Goal: Task Accomplishment & Management: Manage account settings

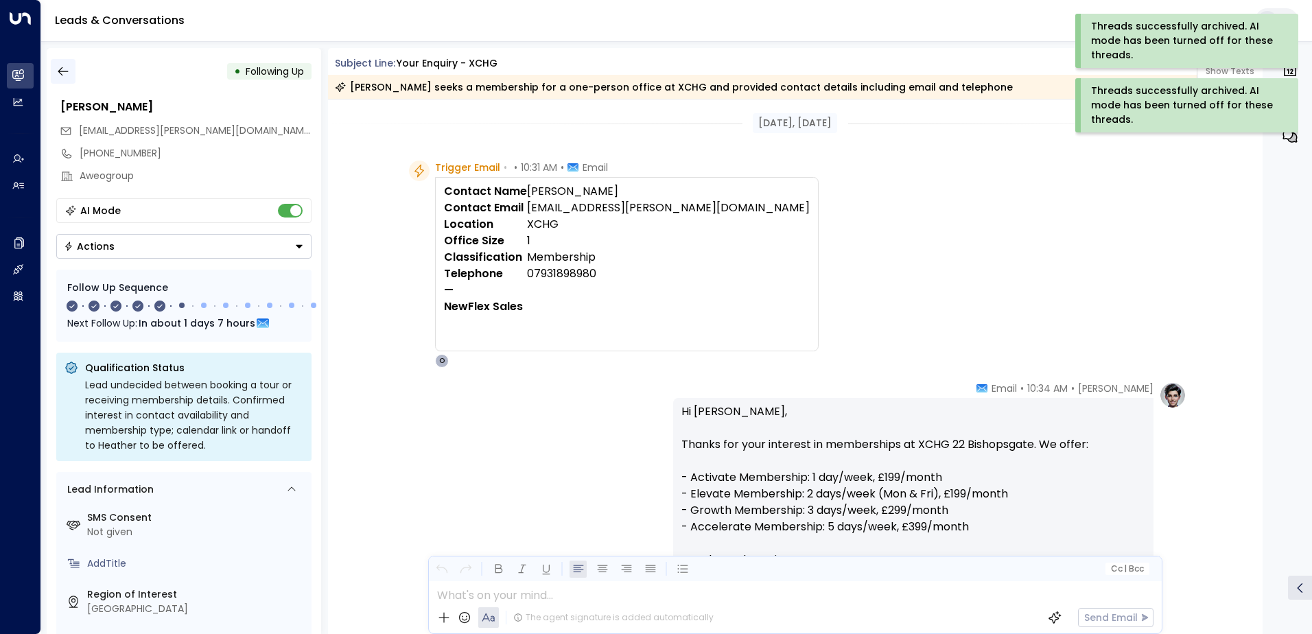
click at [60, 69] on icon "button" at bounding box center [63, 71] width 10 height 9
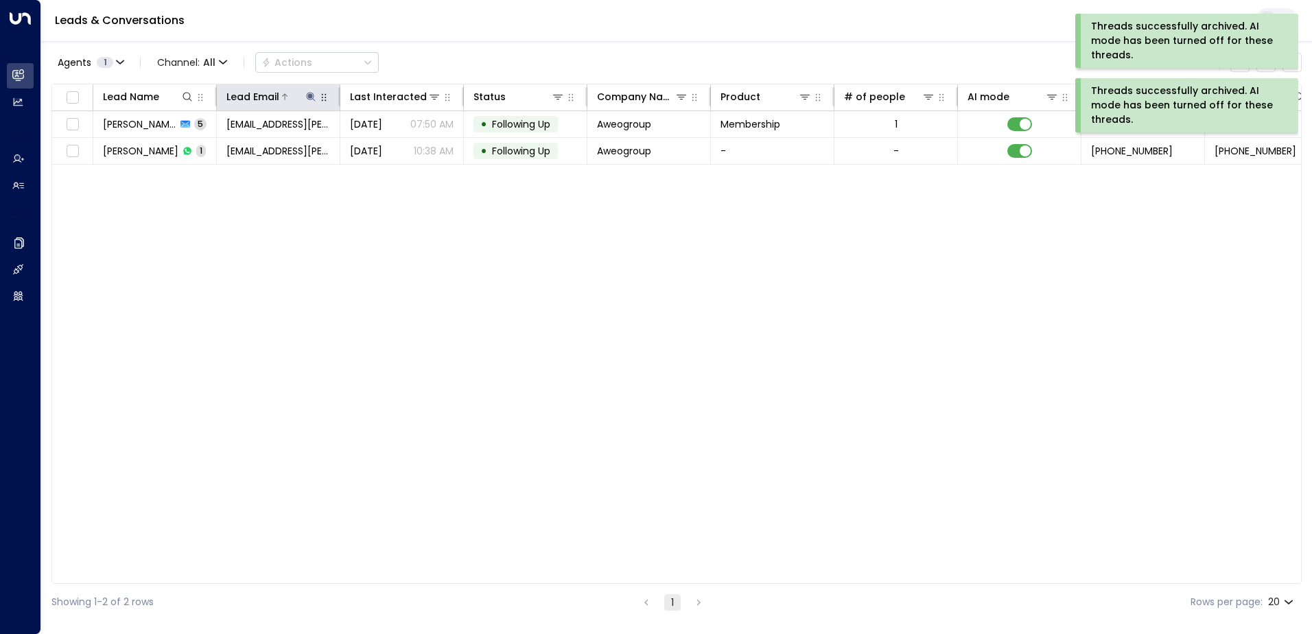
click at [307, 95] on icon at bounding box center [310, 96] width 11 height 11
click at [397, 141] on icon "button" at bounding box center [396, 146] width 11 height 11
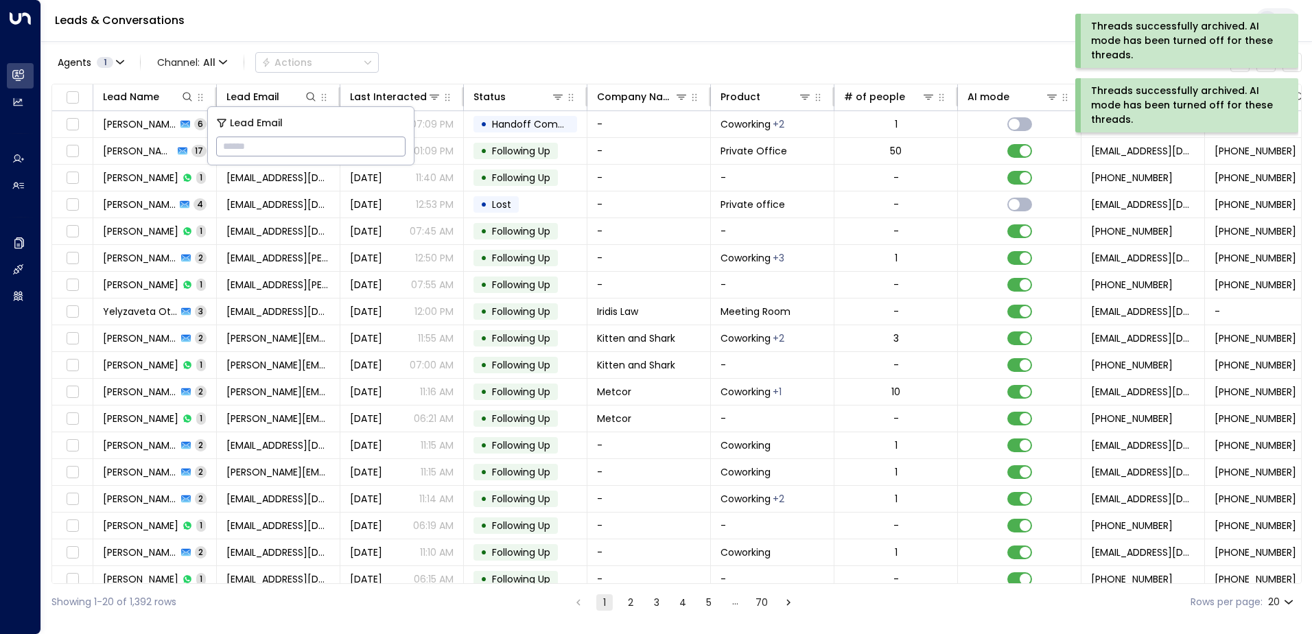
paste input "**********"
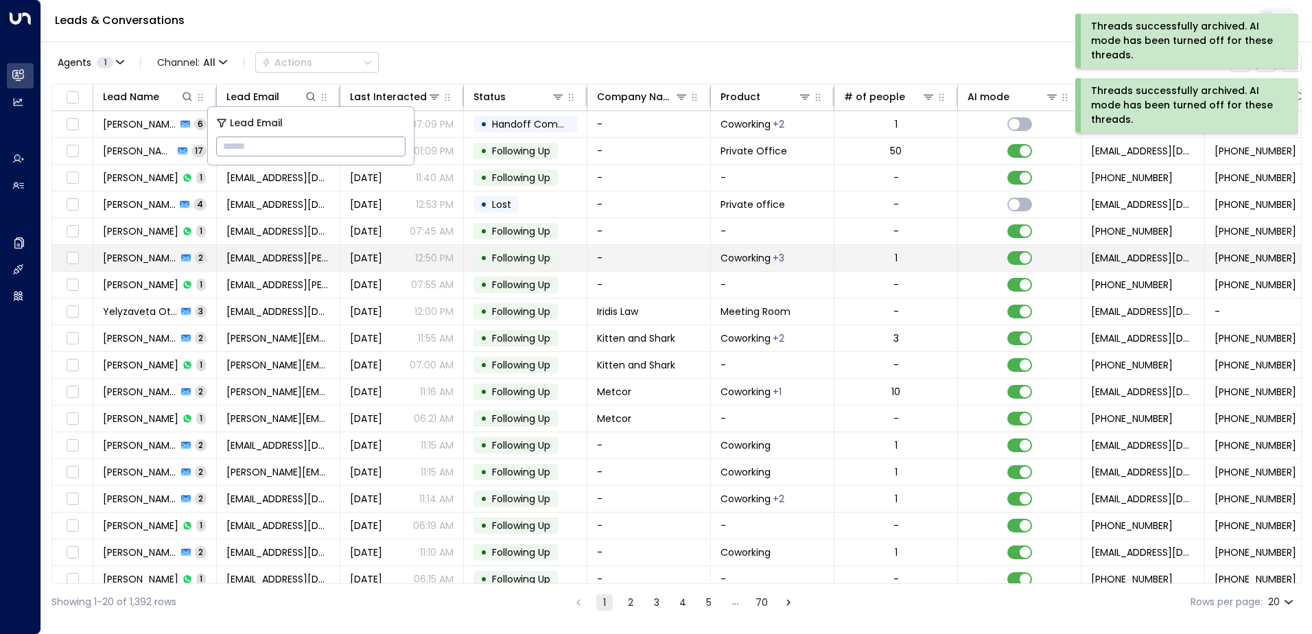
type input "**********"
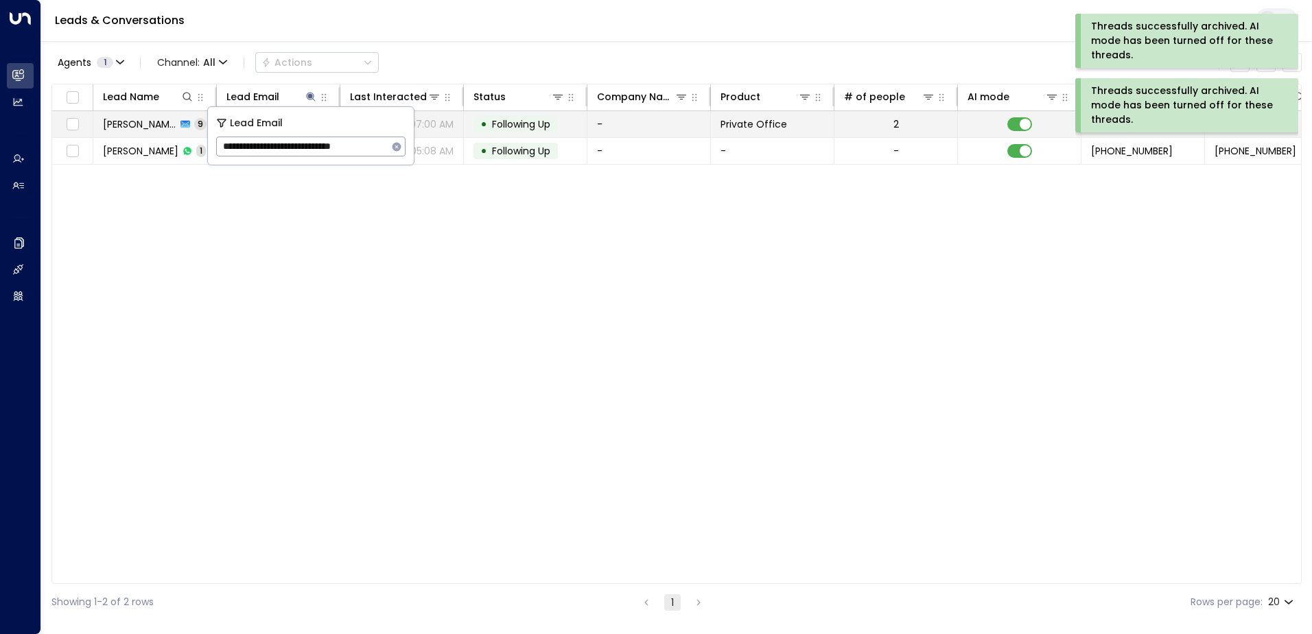
click at [506, 127] on span "Following Up" at bounding box center [521, 124] width 58 height 14
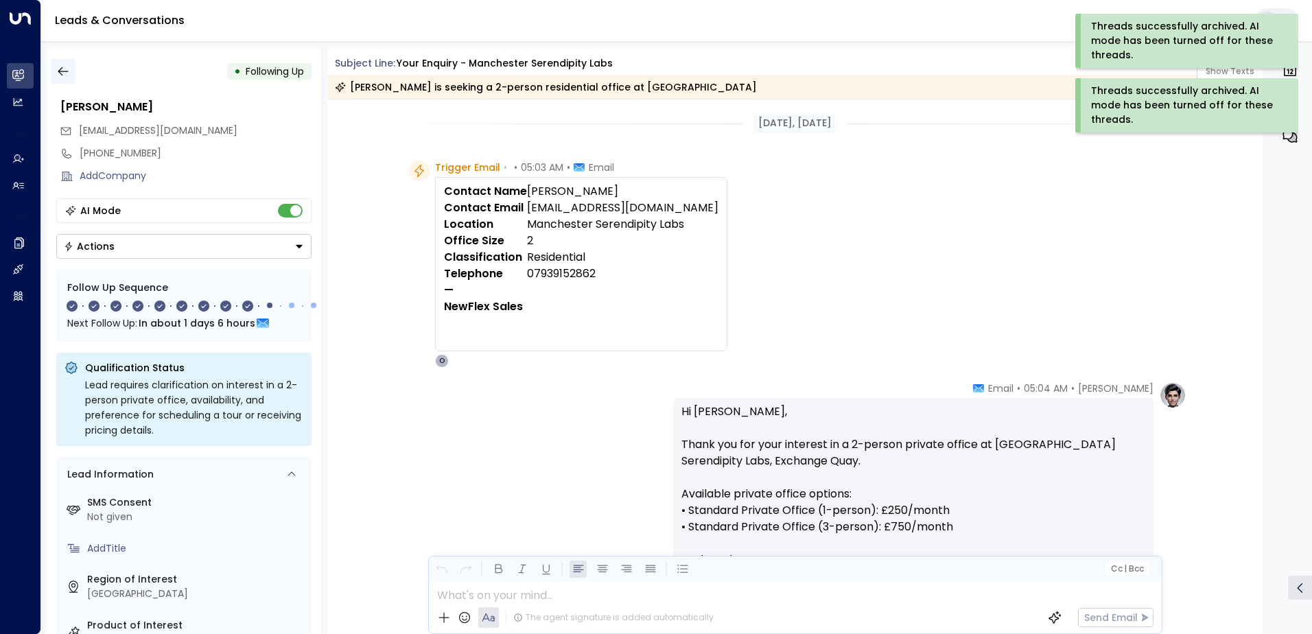
click at [65, 69] on icon "button" at bounding box center [63, 72] width 14 height 14
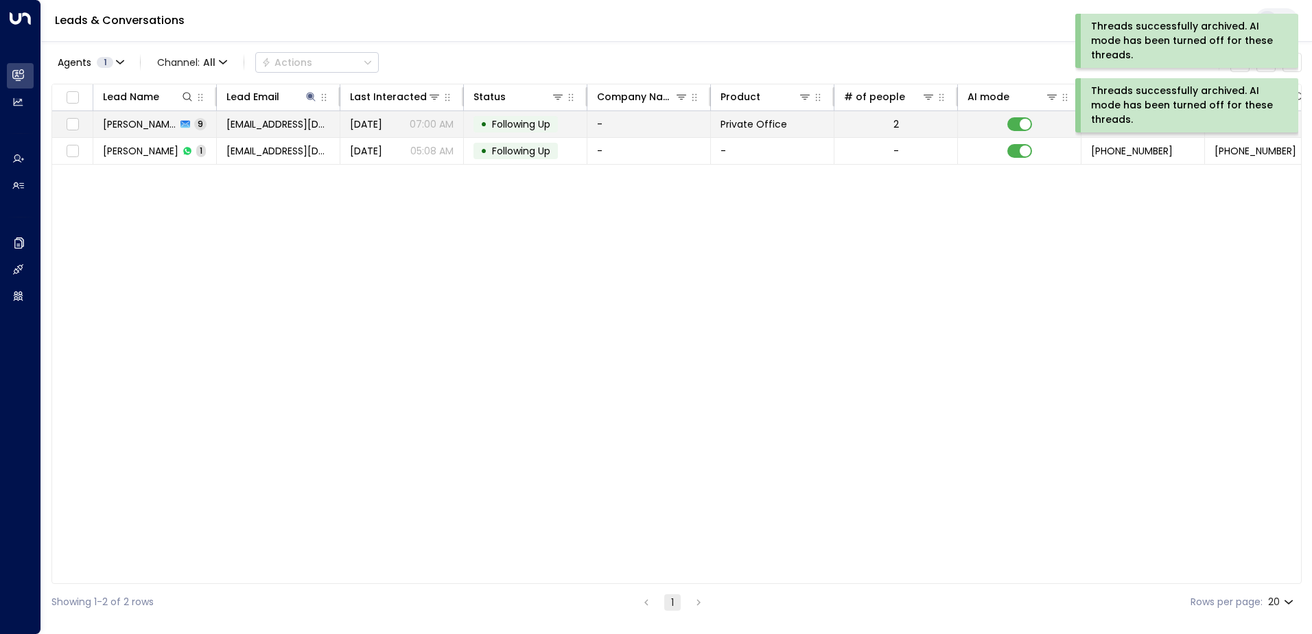
click at [1032, 124] on td at bounding box center [1020, 124] width 124 height 26
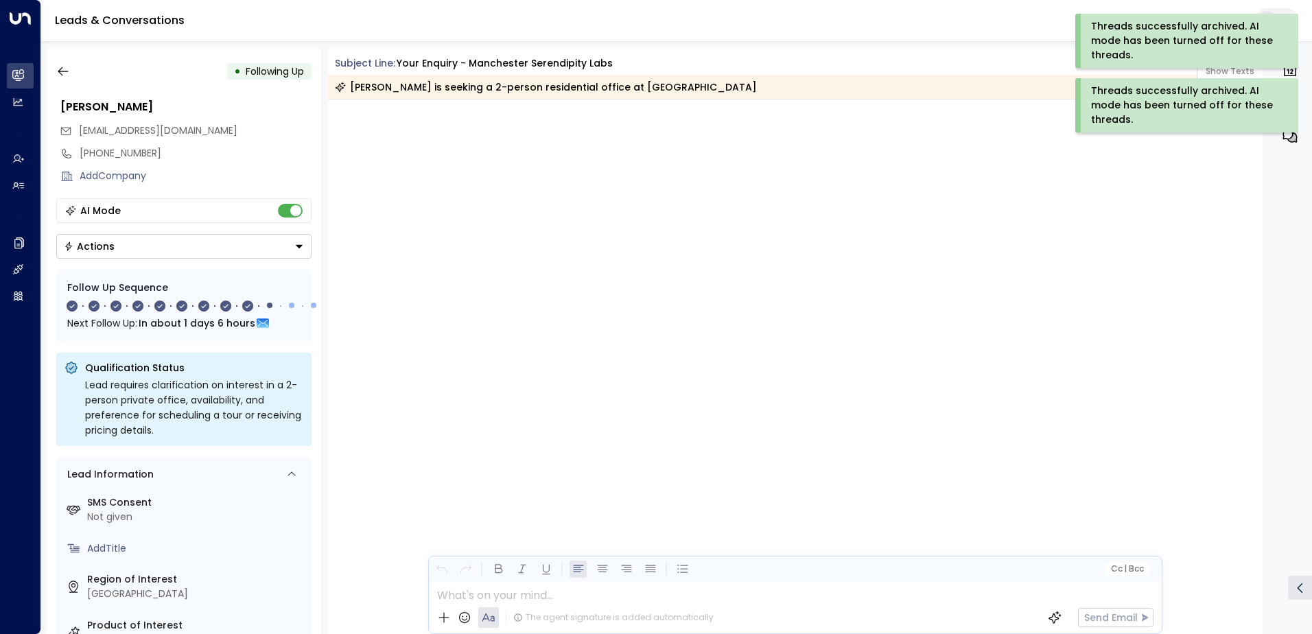
scroll to position [5109, 0]
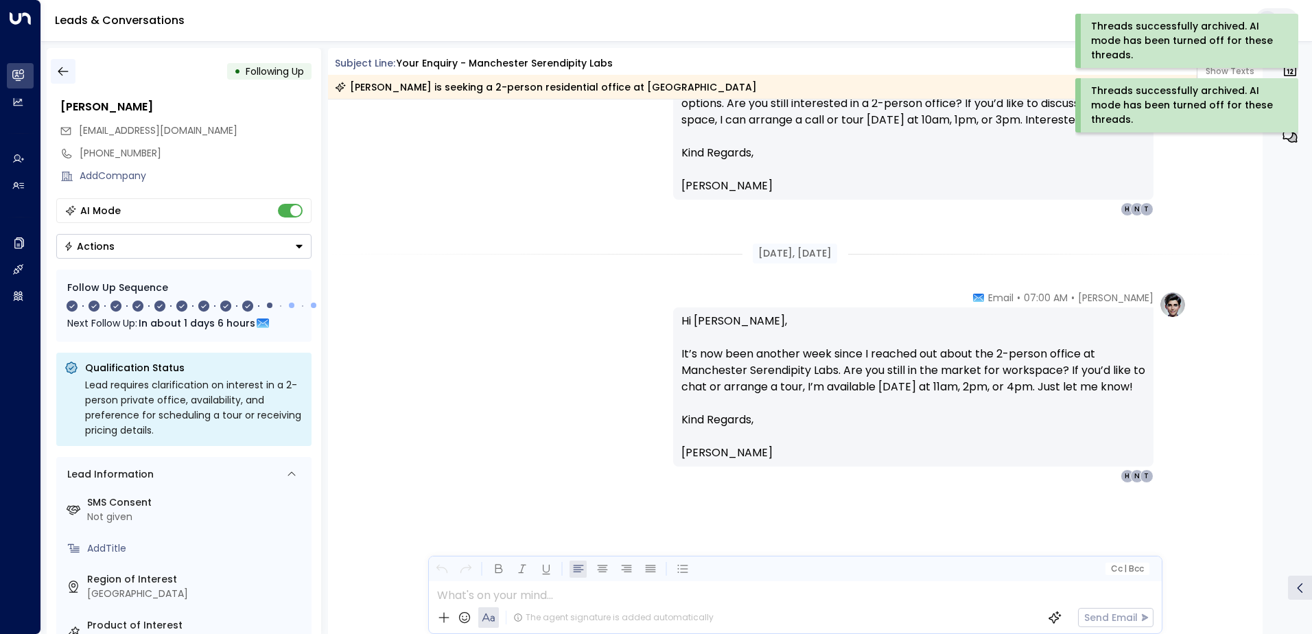
click at [65, 78] on icon "button" at bounding box center [63, 72] width 14 height 14
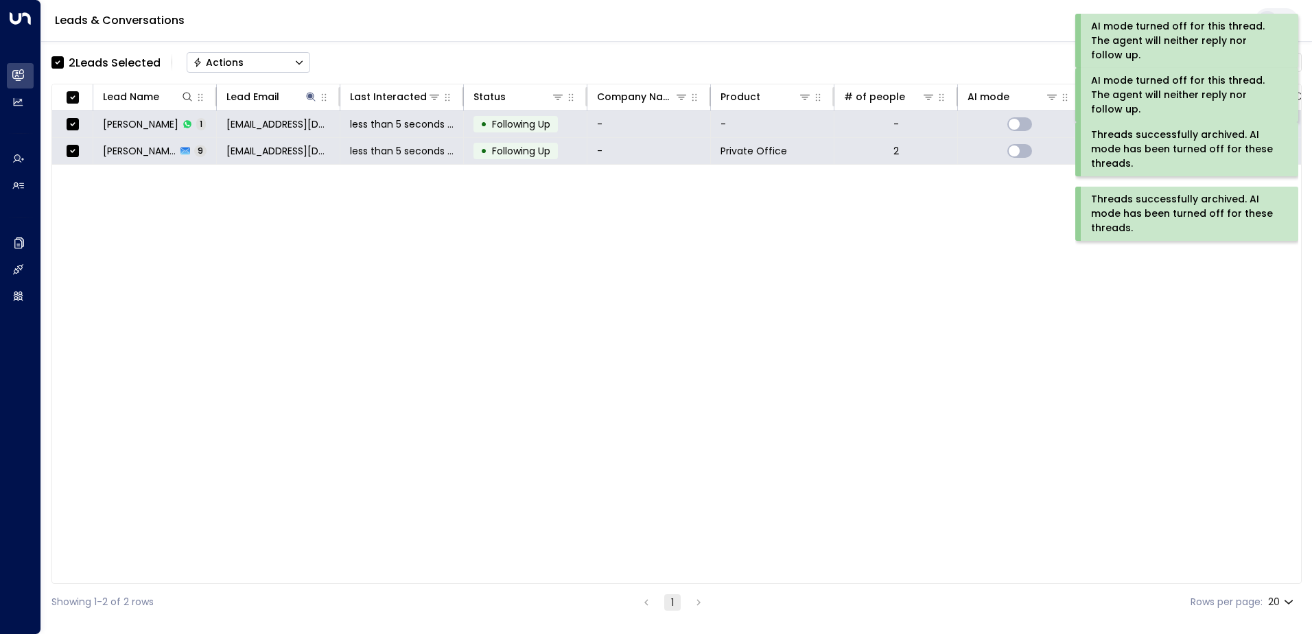
click at [238, 60] on div "Actions" at bounding box center [218, 62] width 51 height 12
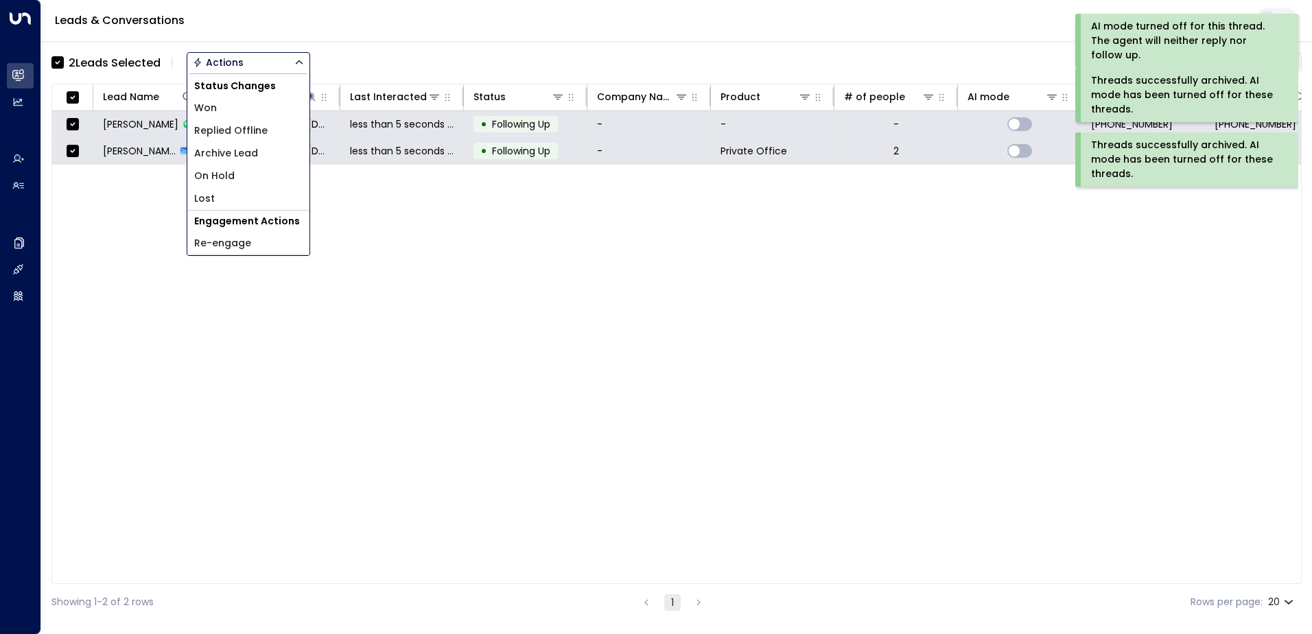
click at [242, 154] on span "Archive Lead" at bounding box center [226, 153] width 64 height 14
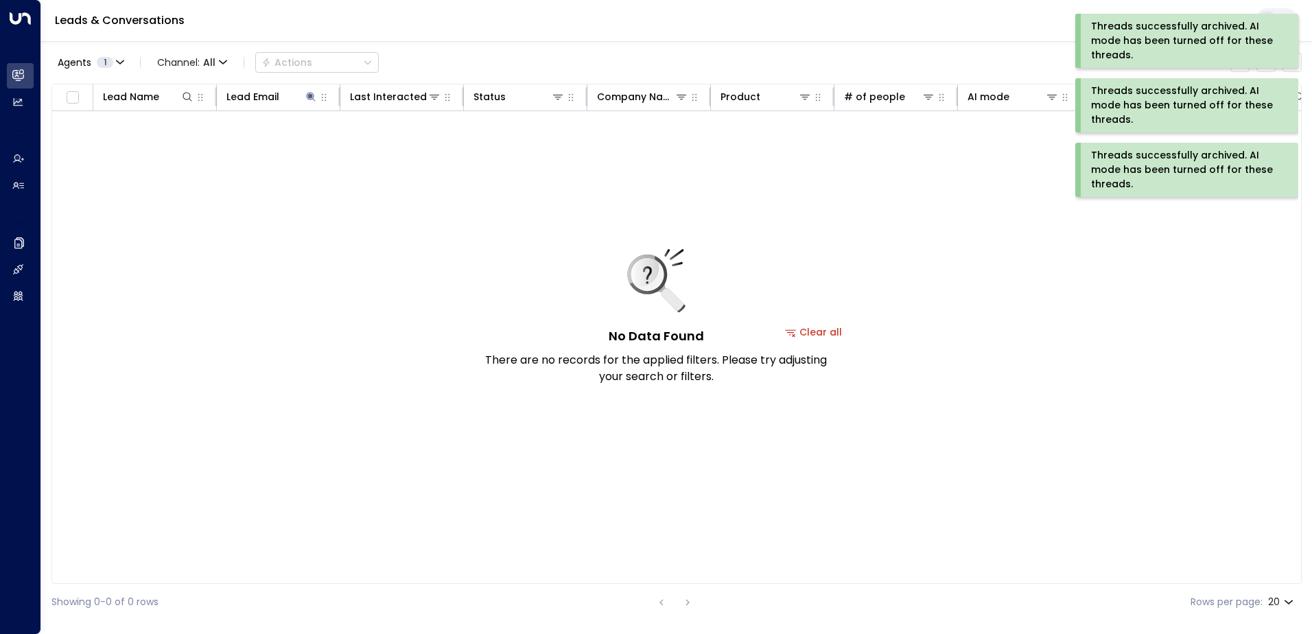
click at [1141, 160] on div "Threads successfully archived. AI mode has been turned off for these threads." at bounding box center [1185, 169] width 189 height 43
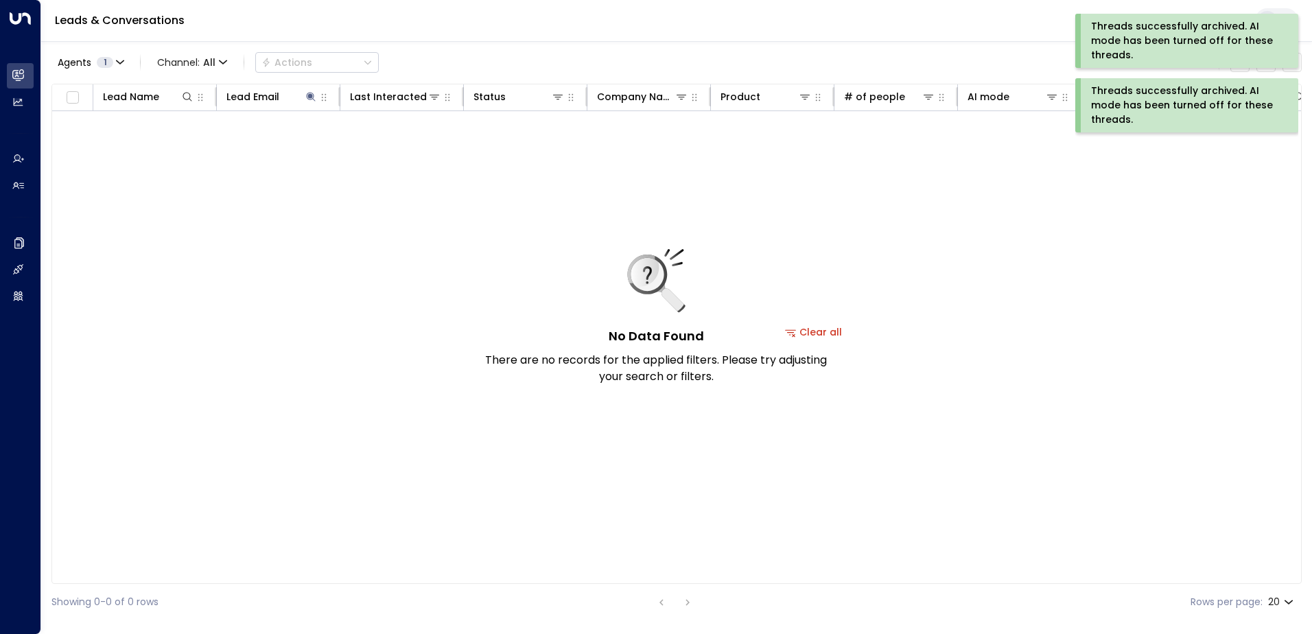
click at [1142, 100] on div "Threads successfully archived. AI mode has been turned off for these threads." at bounding box center [1185, 105] width 189 height 43
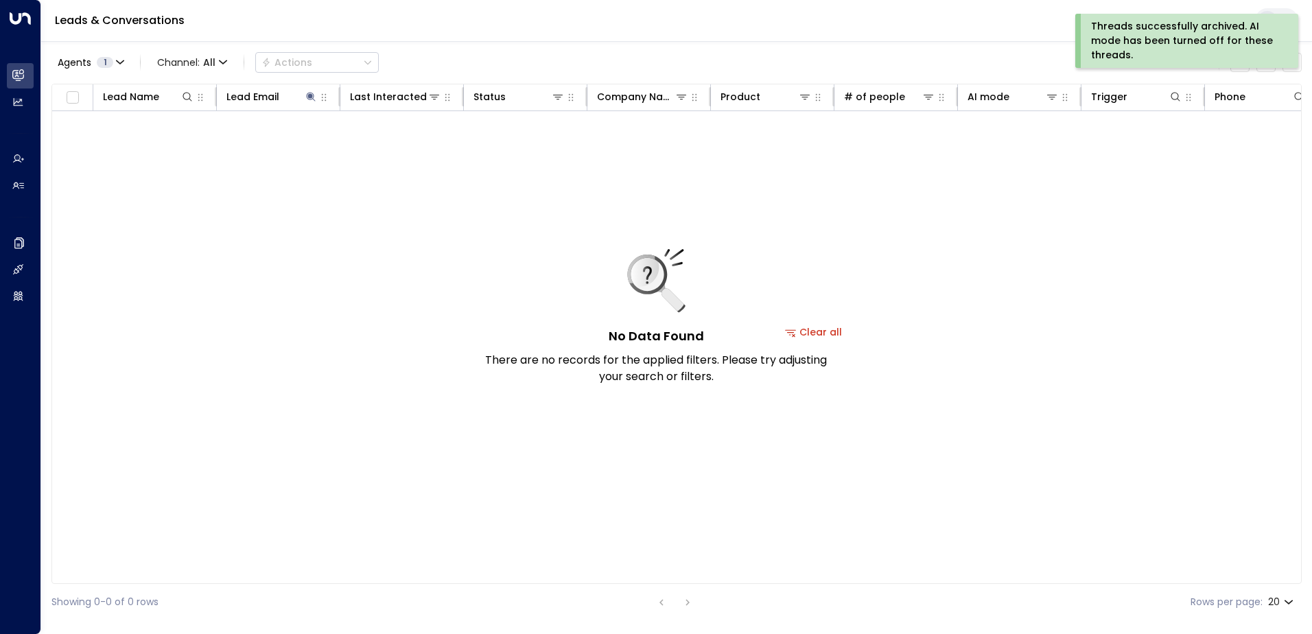
click at [1142, 38] on div "Threads successfully archived. AI mode has been turned off for these threads." at bounding box center [1185, 40] width 189 height 43
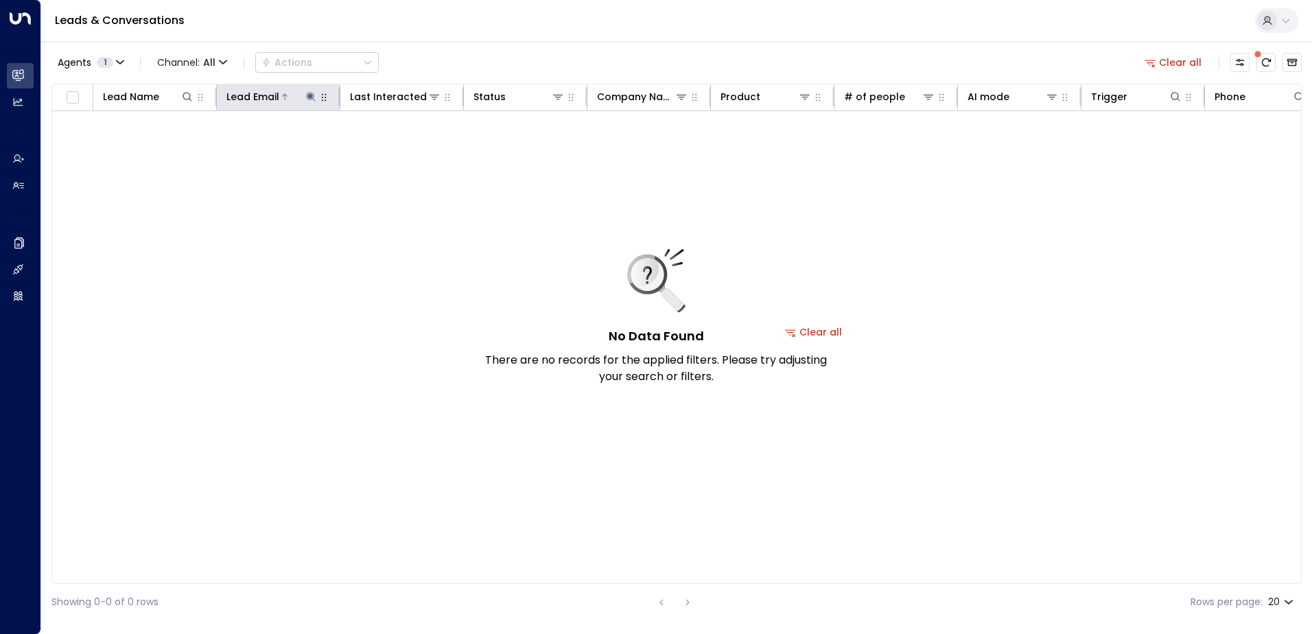
click at [308, 96] on icon at bounding box center [310, 96] width 9 height 9
click at [400, 143] on icon "button" at bounding box center [396, 146] width 11 height 11
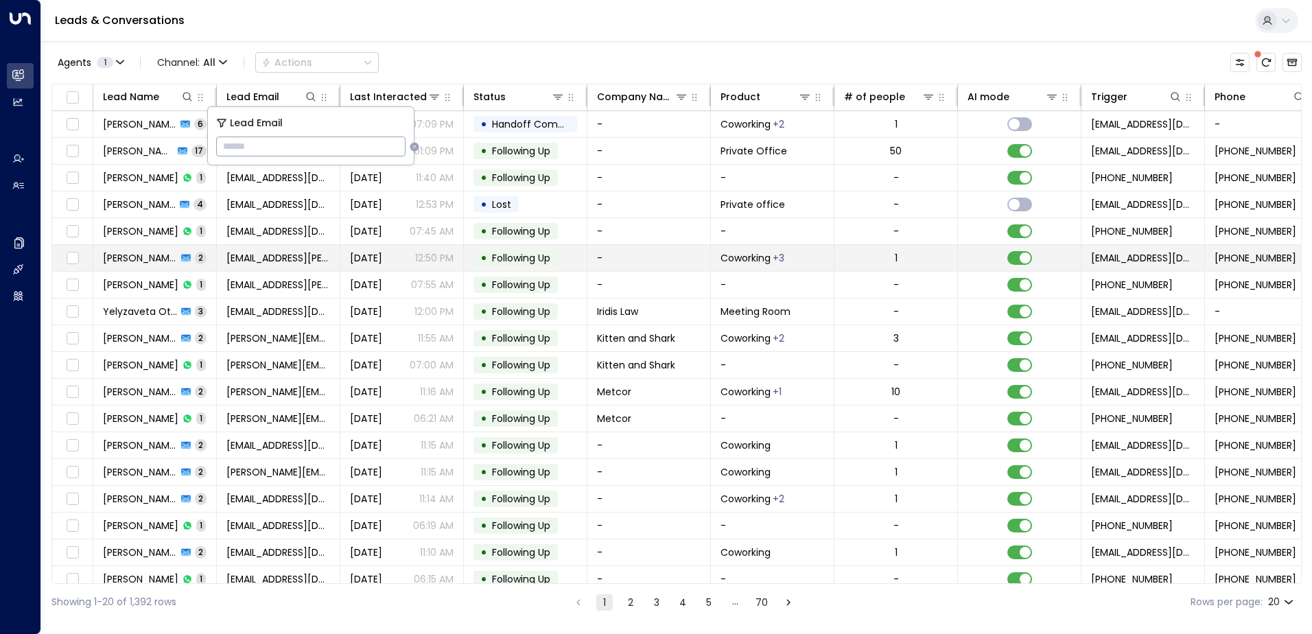
type input "**********"
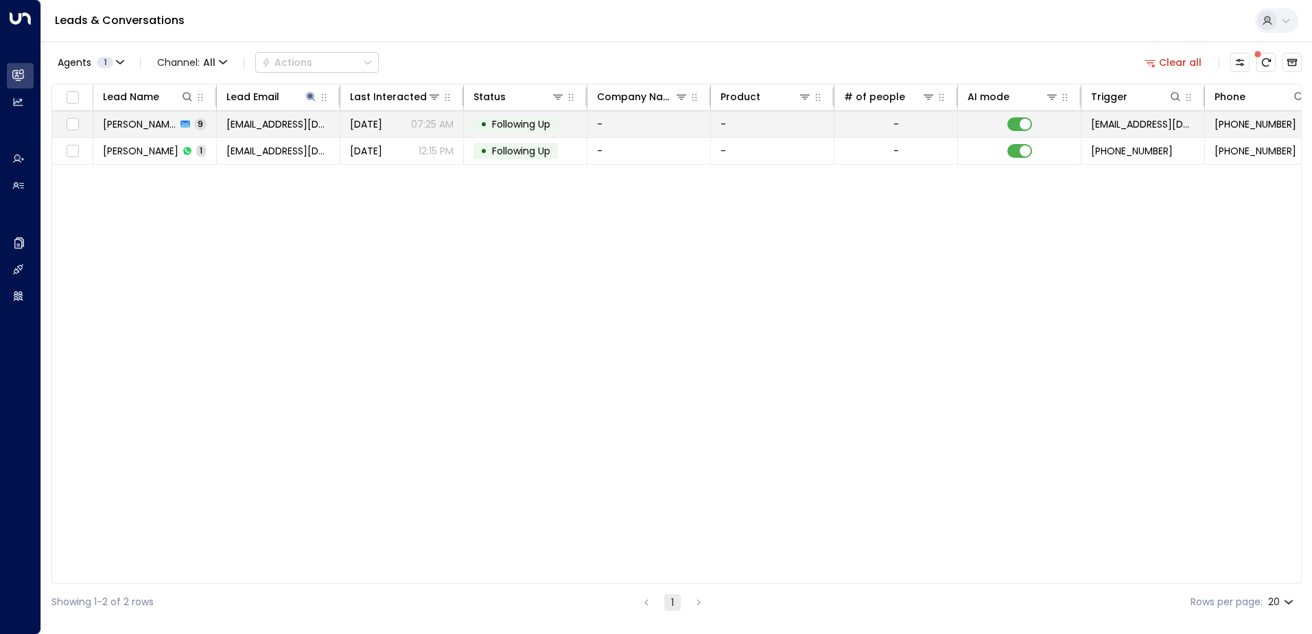
click at [547, 124] on span "Following Up" at bounding box center [521, 124] width 58 height 14
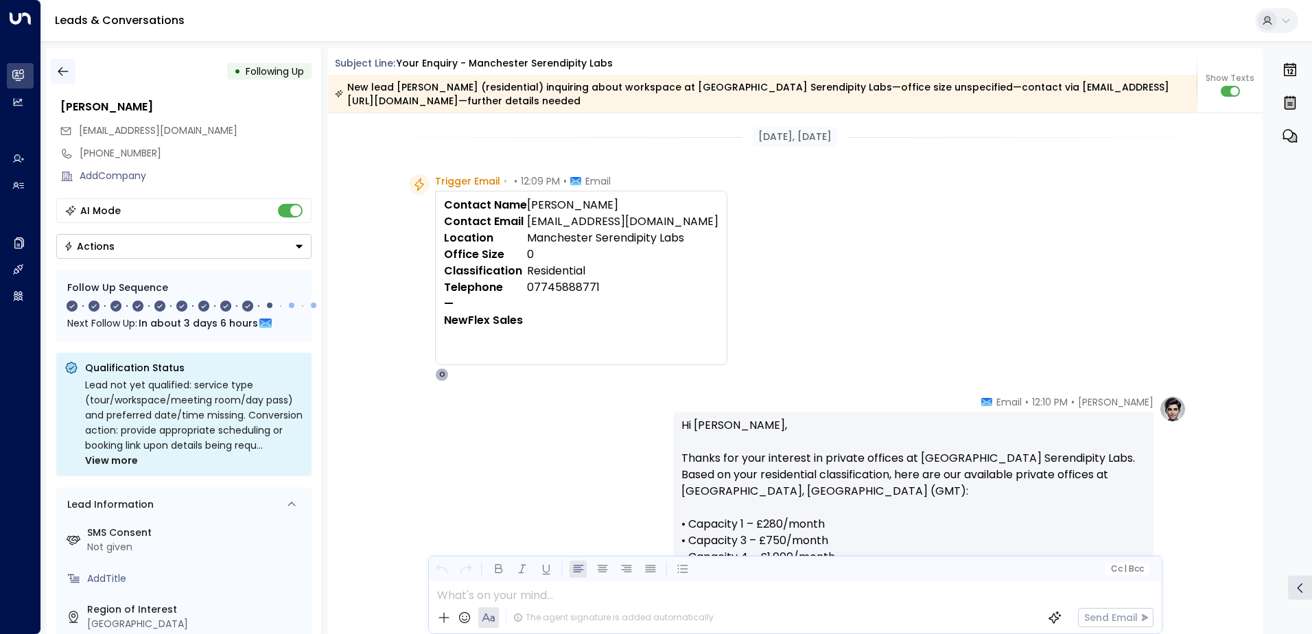
click at [60, 72] on icon "button" at bounding box center [63, 72] width 14 height 14
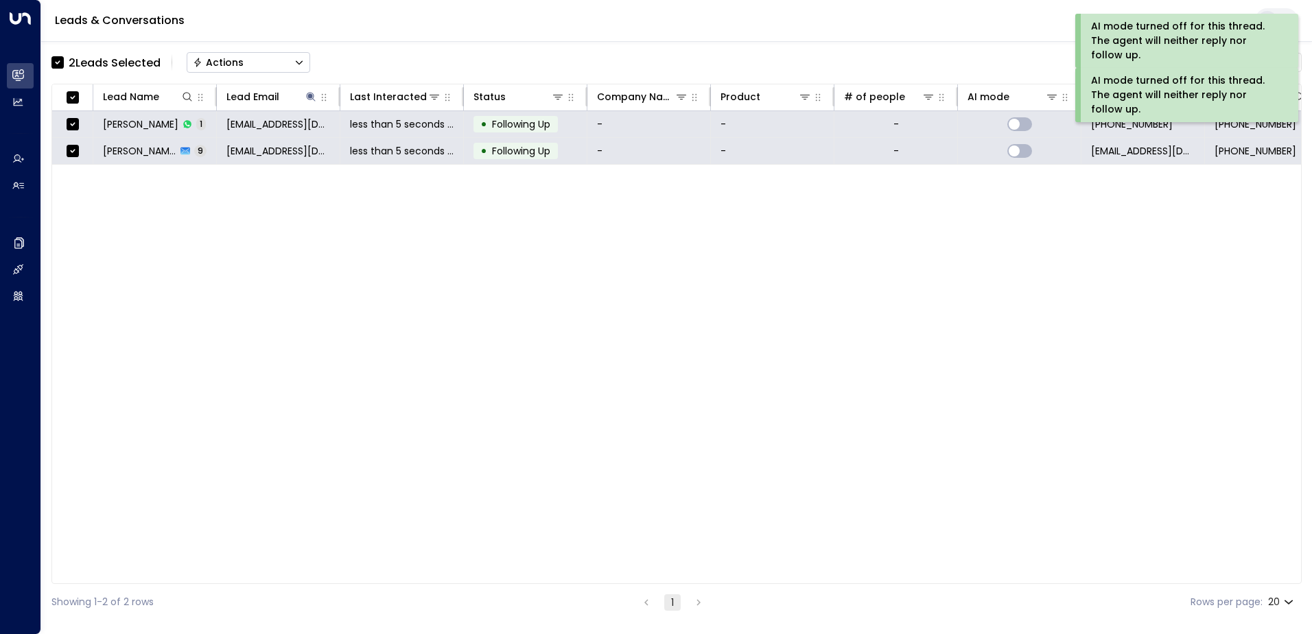
click at [229, 67] on div "Actions" at bounding box center [218, 62] width 51 height 12
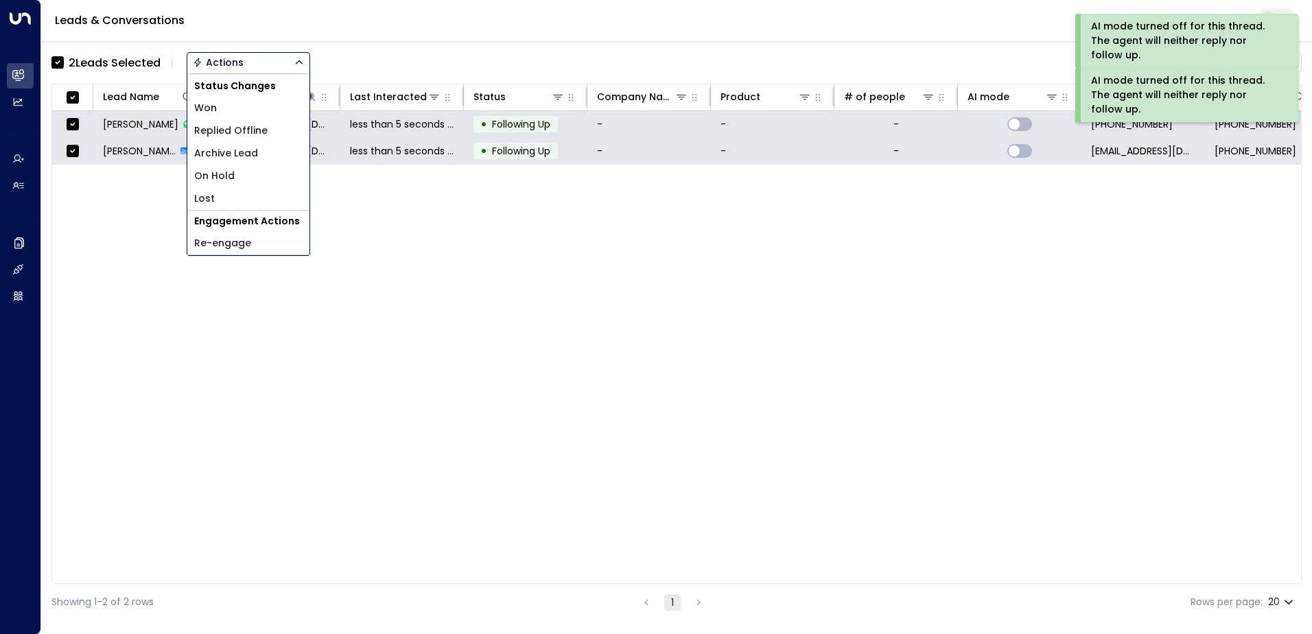
click at [230, 151] on span "Archive Lead" at bounding box center [226, 153] width 64 height 14
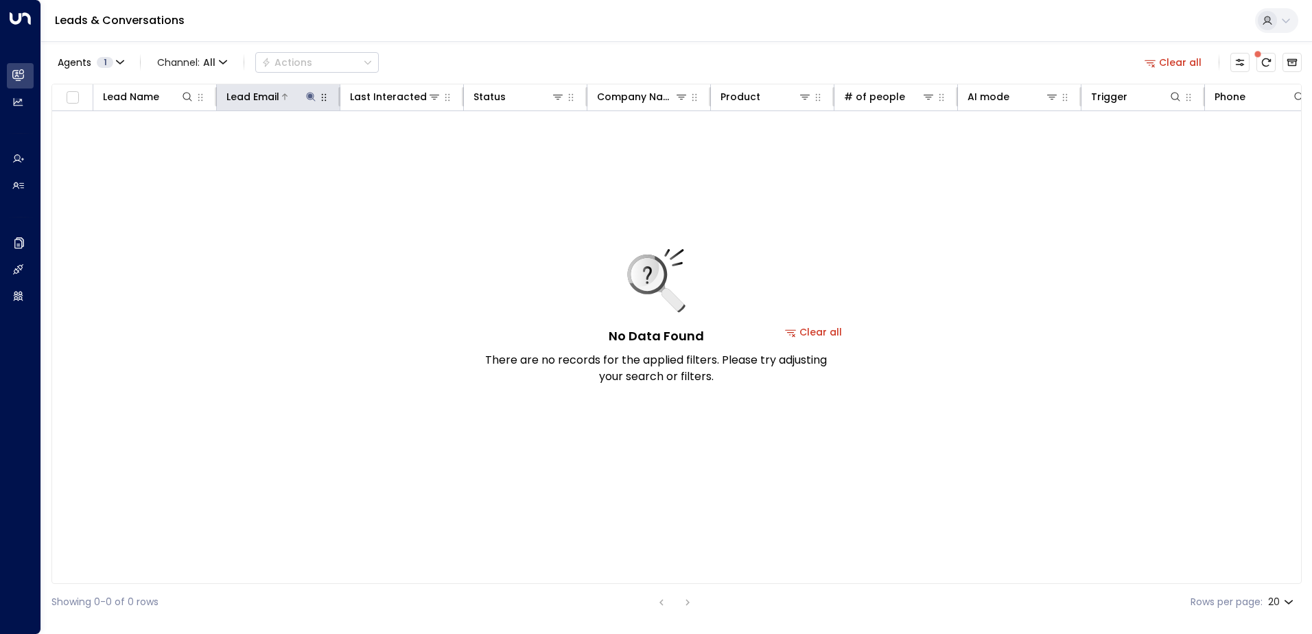
click at [308, 91] on button at bounding box center [311, 97] width 14 height 14
click at [395, 148] on icon "button" at bounding box center [396, 146] width 11 height 11
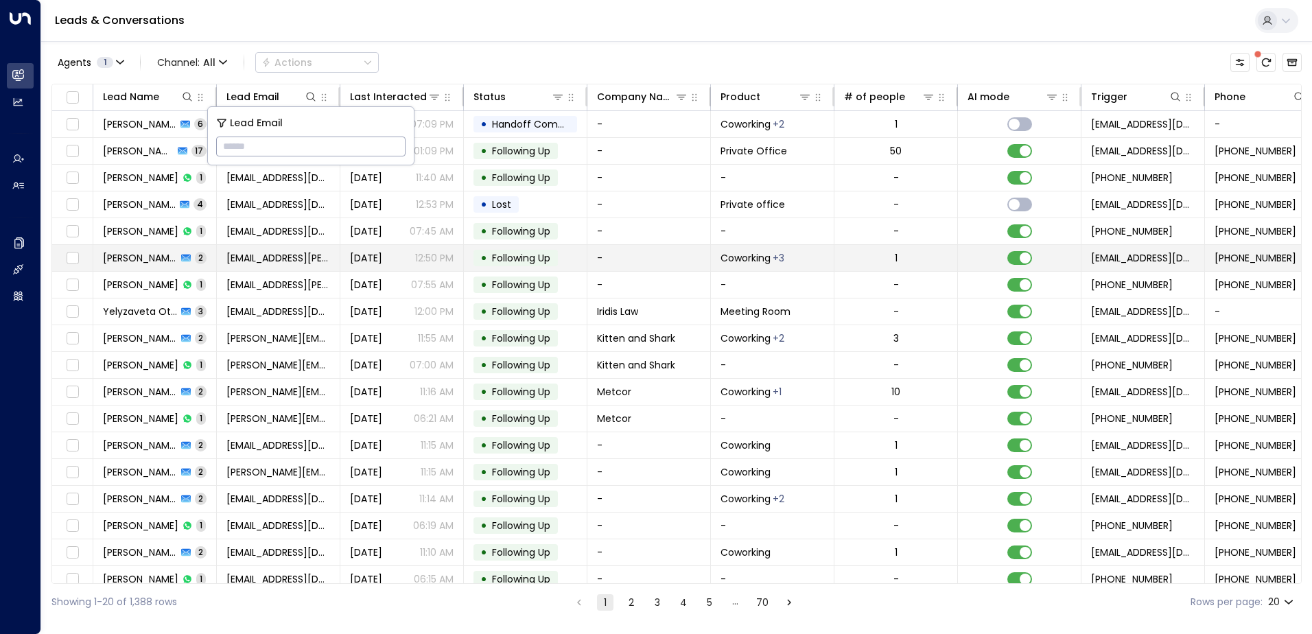
type input "**********"
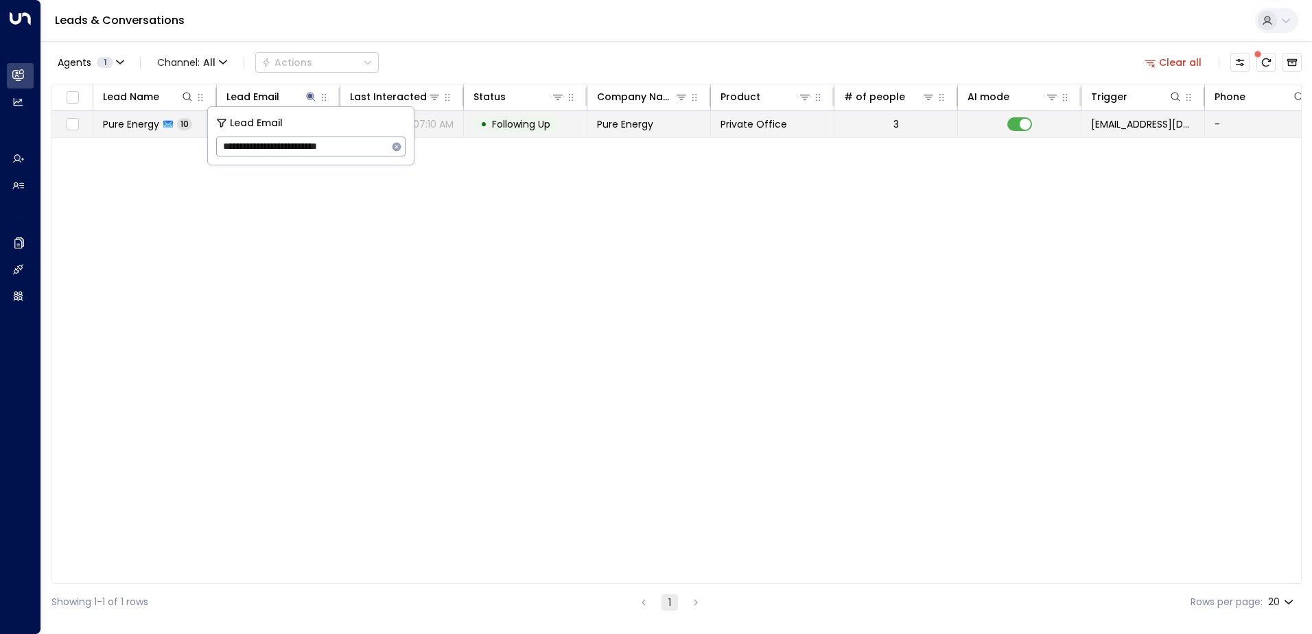
click at [519, 124] on span "Following Up" at bounding box center [521, 124] width 58 height 14
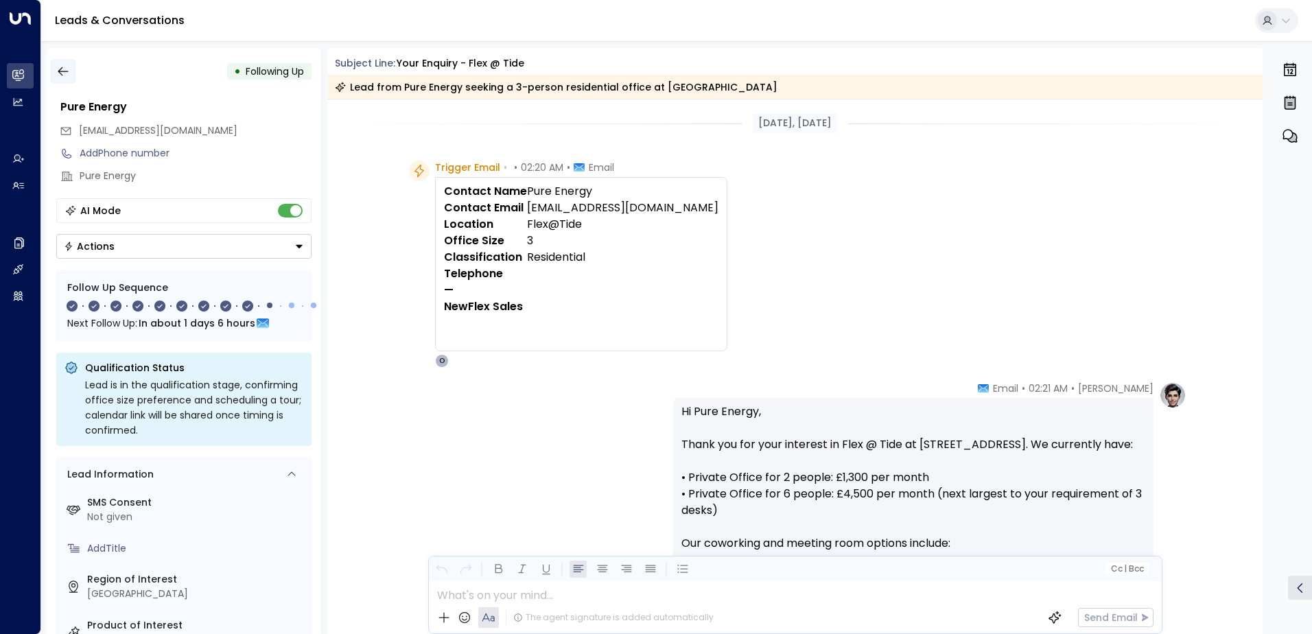
click at [60, 71] on icon "button" at bounding box center [63, 72] width 14 height 14
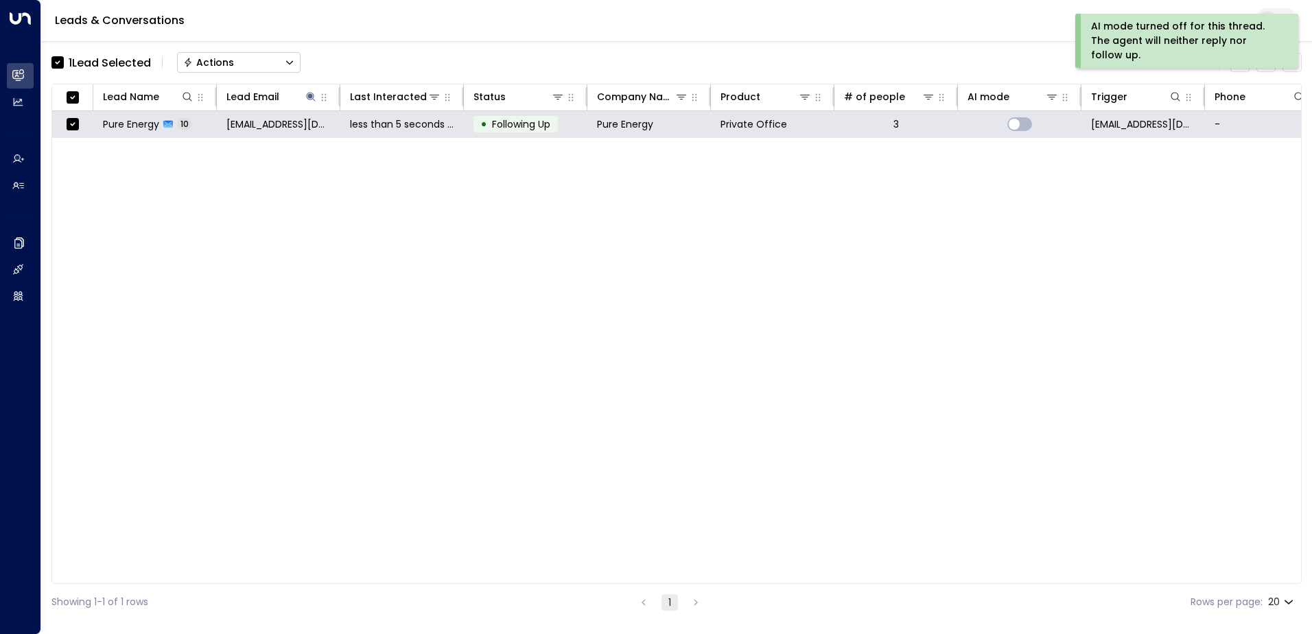
click at [248, 60] on button "Actions" at bounding box center [239, 62] width 124 height 21
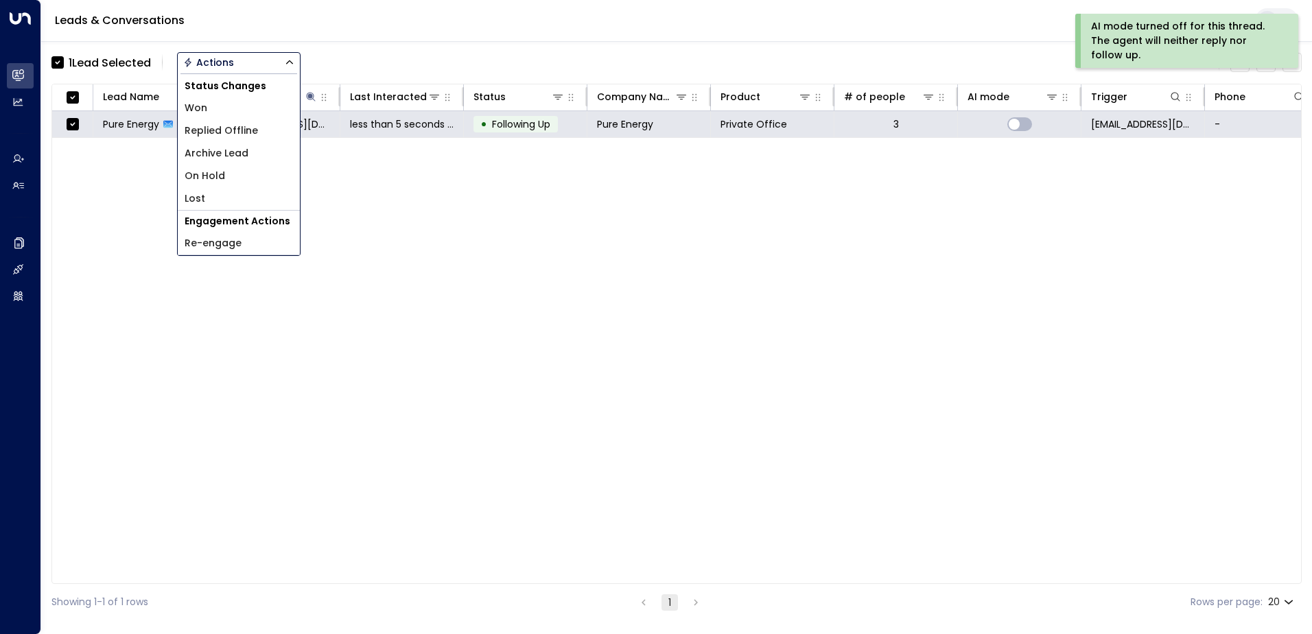
click at [229, 154] on span "Archive Lead" at bounding box center [217, 153] width 64 height 14
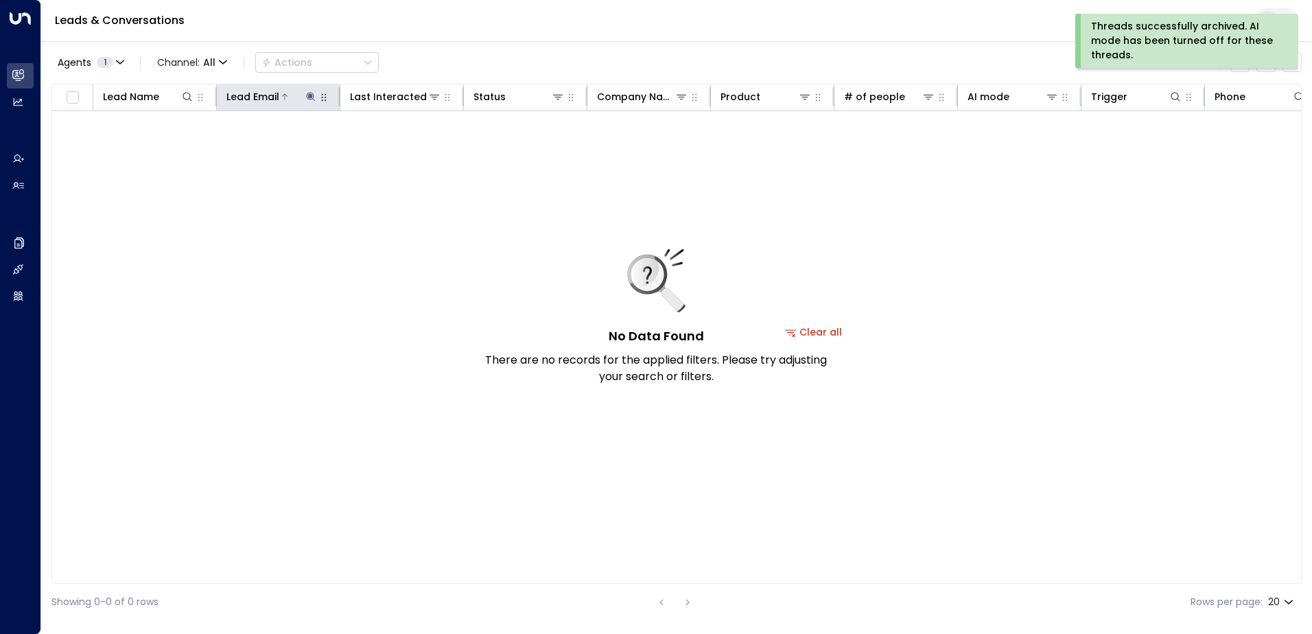
click at [309, 95] on icon at bounding box center [310, 96] width 9 height 9
click at [394, 141] on icon "button" at bounding box center [396, 146] width 11 height 11
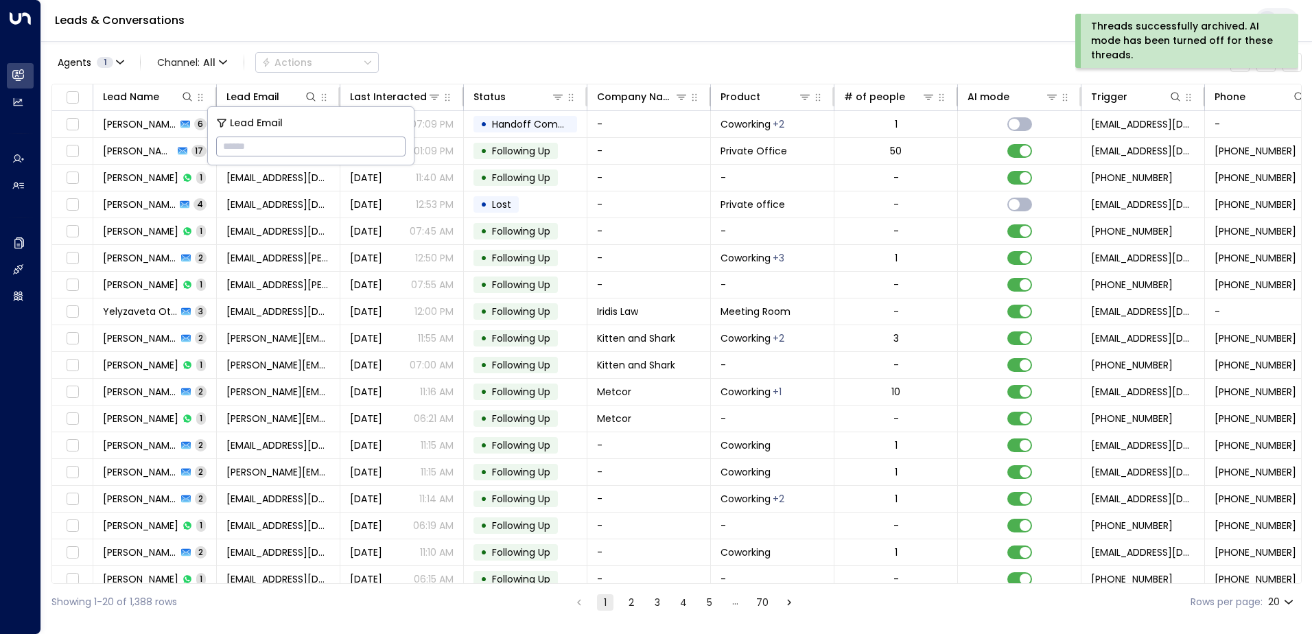
type input "**********"
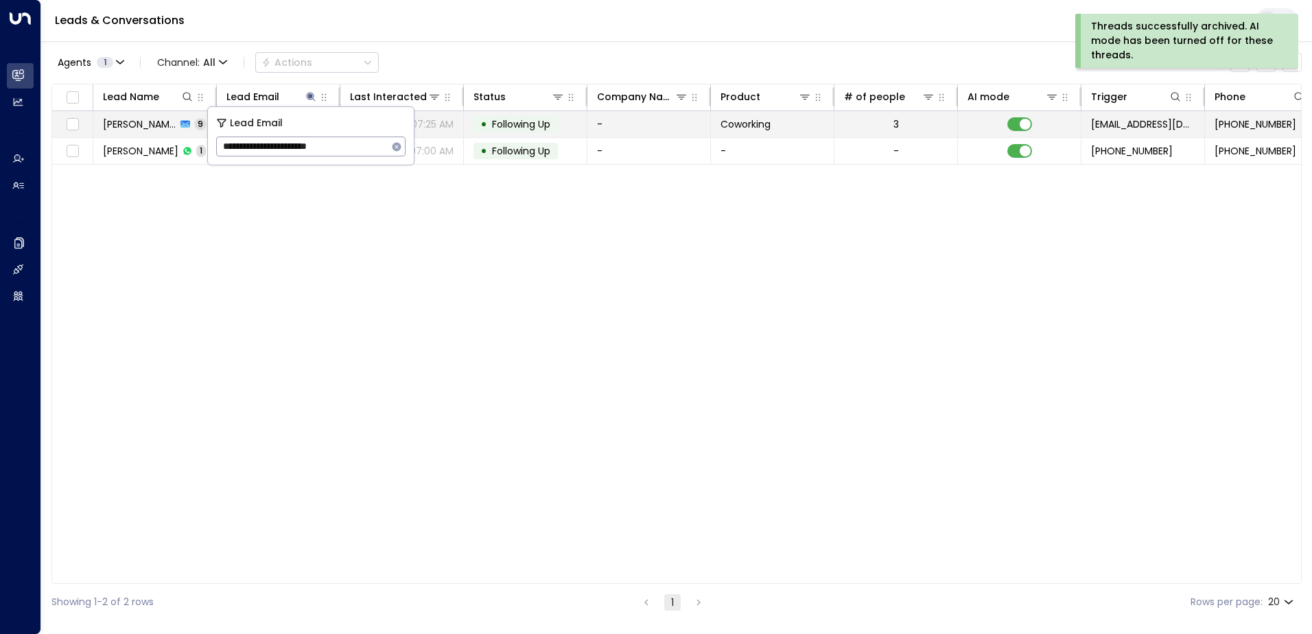
click at [537, 126] on span "Following Up" at bounding box center [521, 124] width 58 height 14
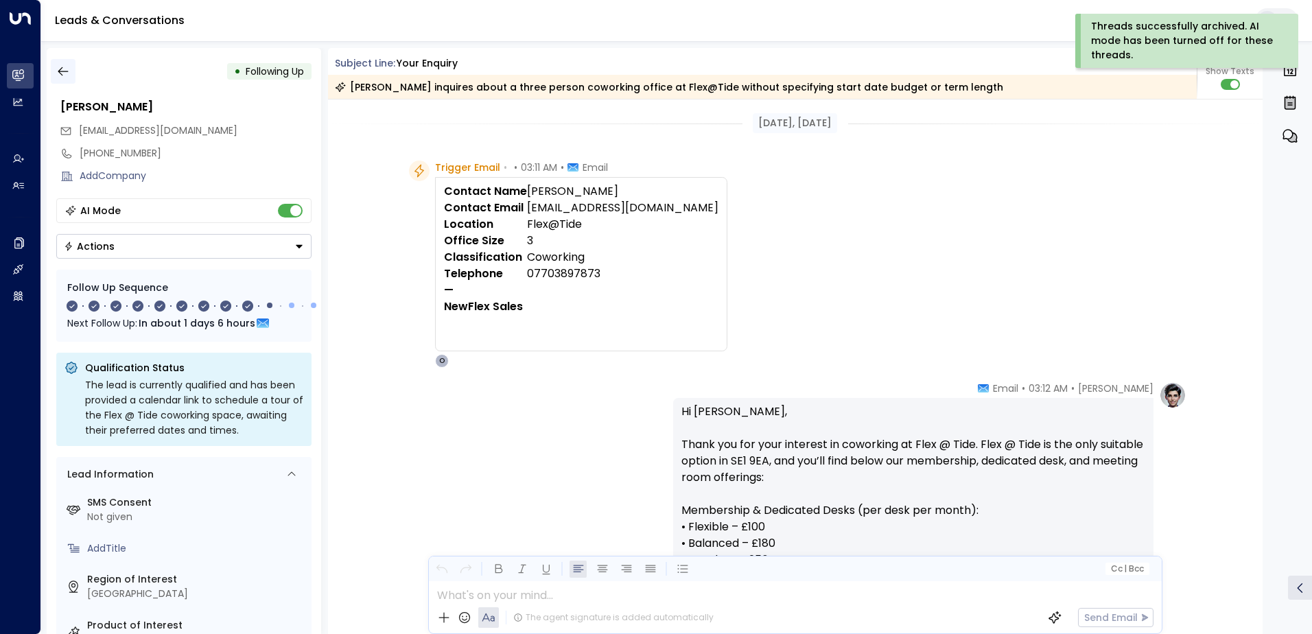
click at [60, 71] on icon "button" at bounding box center [63, 72] width 14 height 14
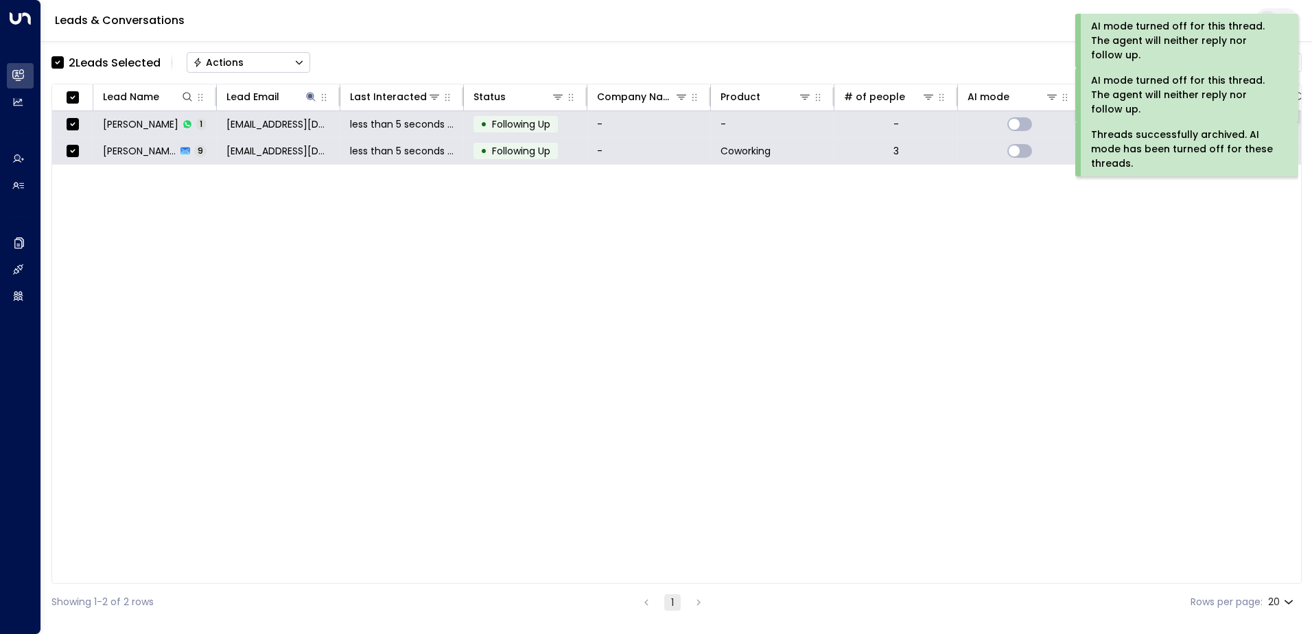
click at [235, 65] on div "Actions" at bounding box center [218, 62] width 51 height 12
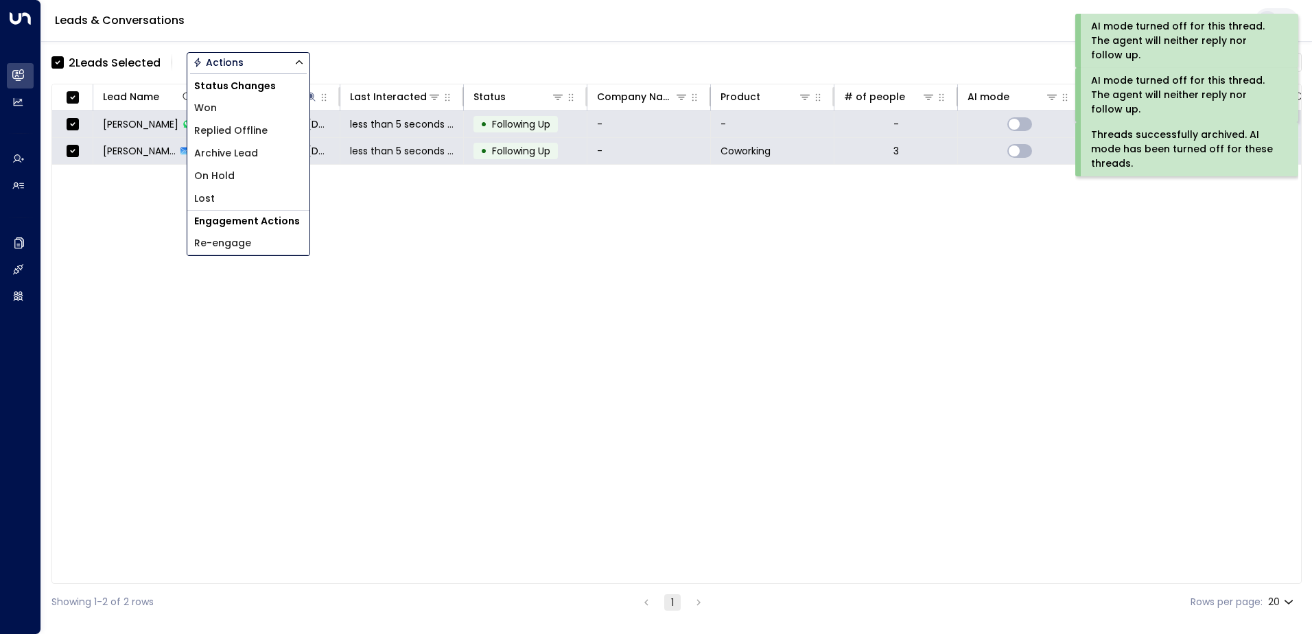
click at [234, 154] on span "Archive Lead" at bounding box center [226, 153] width 64 height 14
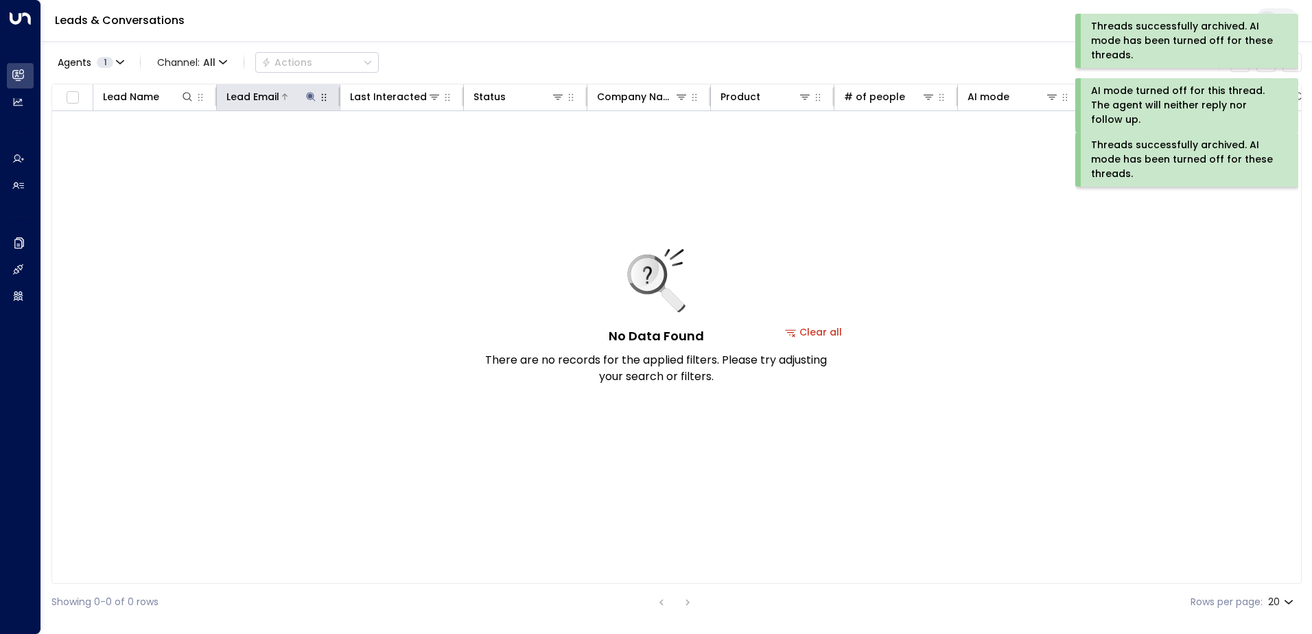
click at [311, 99] on icon at bounding box center [310, 96] width 11 height 11
click at [399, 140] on button "button" at bounding box center [397, 147] width 18 height 18
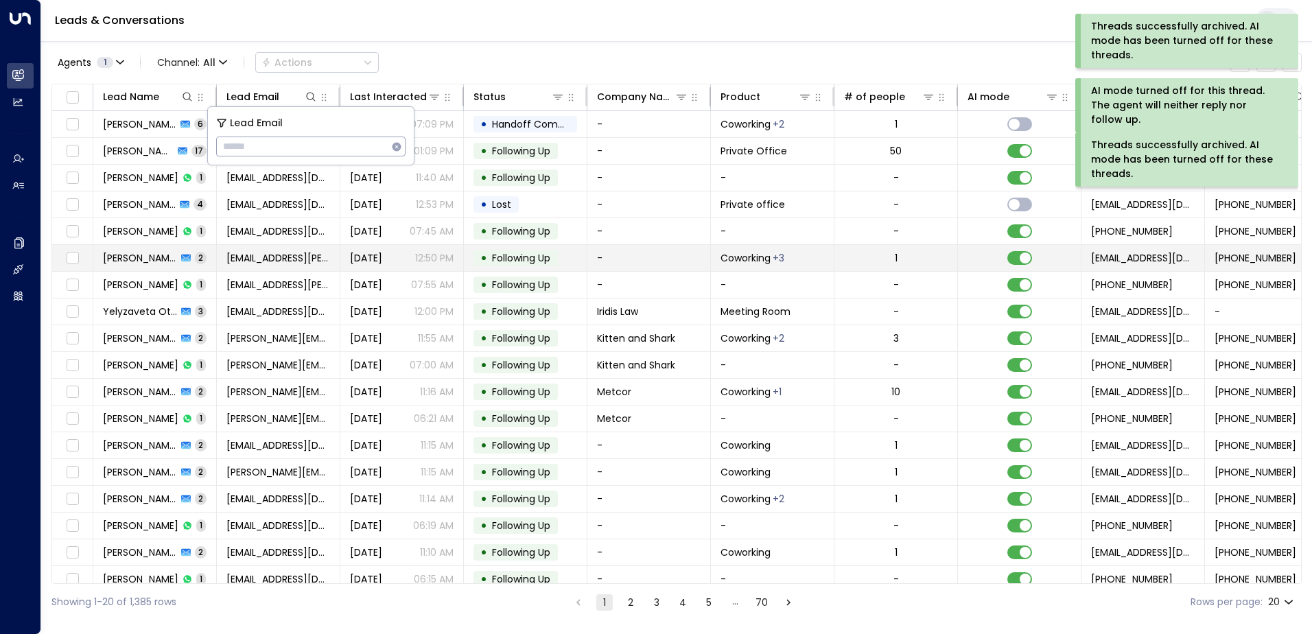
type input "**********"
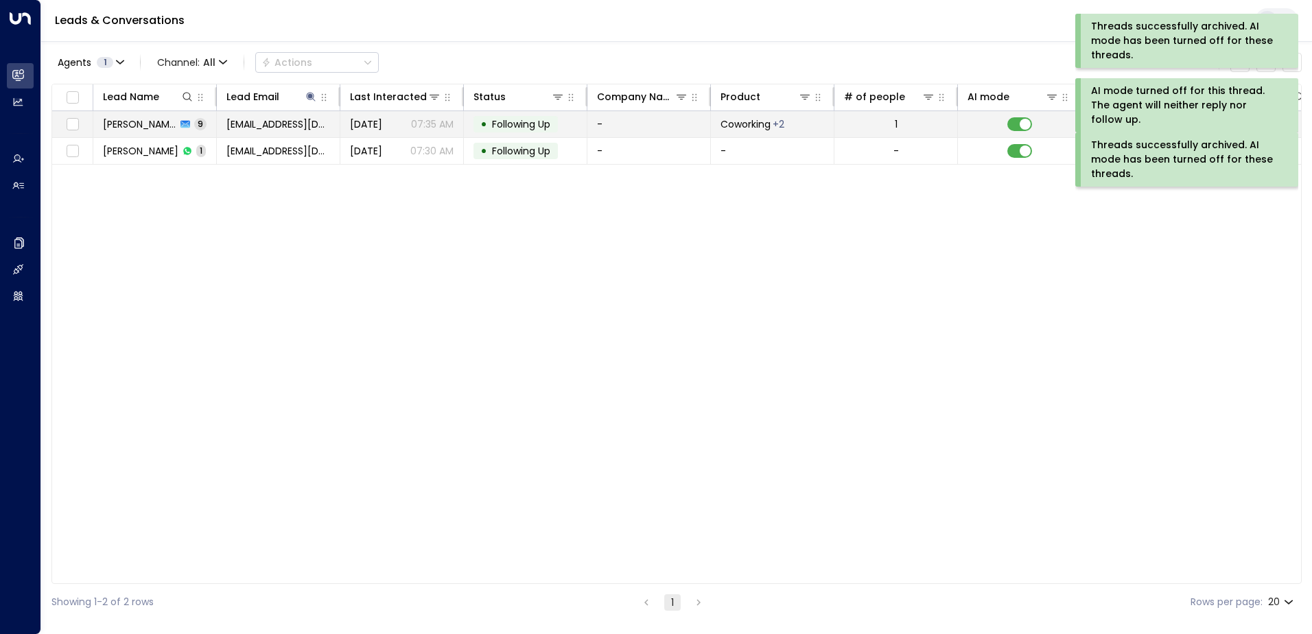
click at [522, 119] on span "Following Up" at bounding box center [521, 124] width 58 height 14
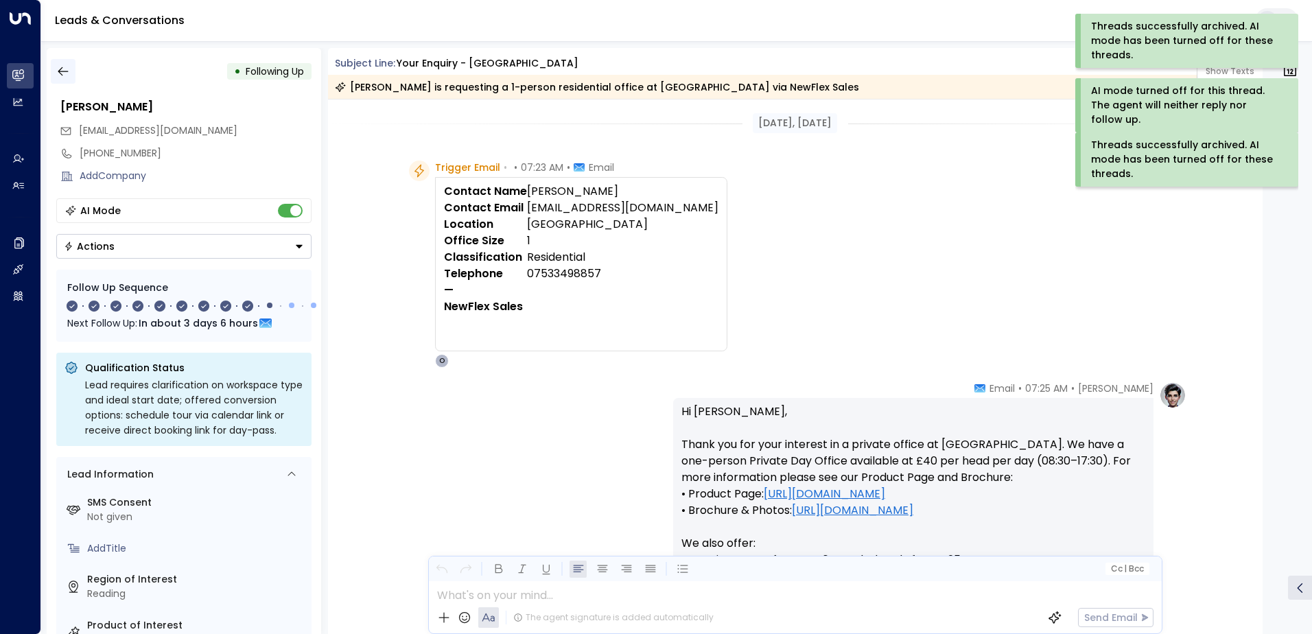
click at [64, 73] on icon "button" at bounding box center [63, 72] width 14 height 14
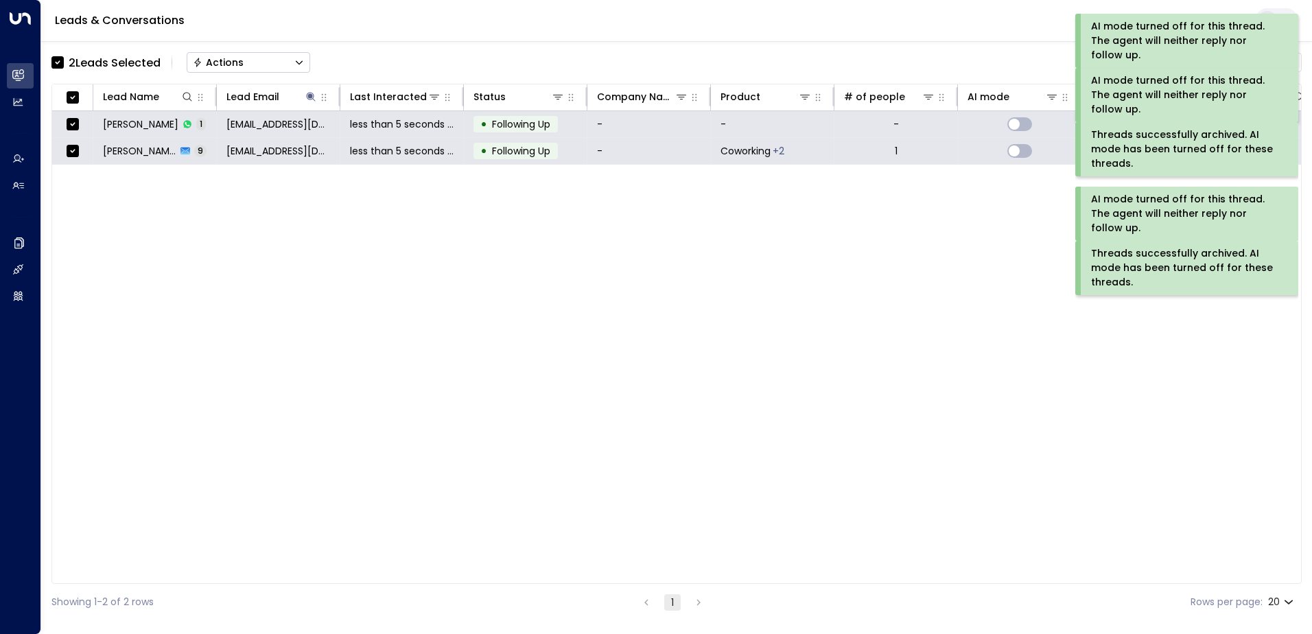
click at [245, 56] on button "Actions" at bounding box center [249, 62] width 124 height 21
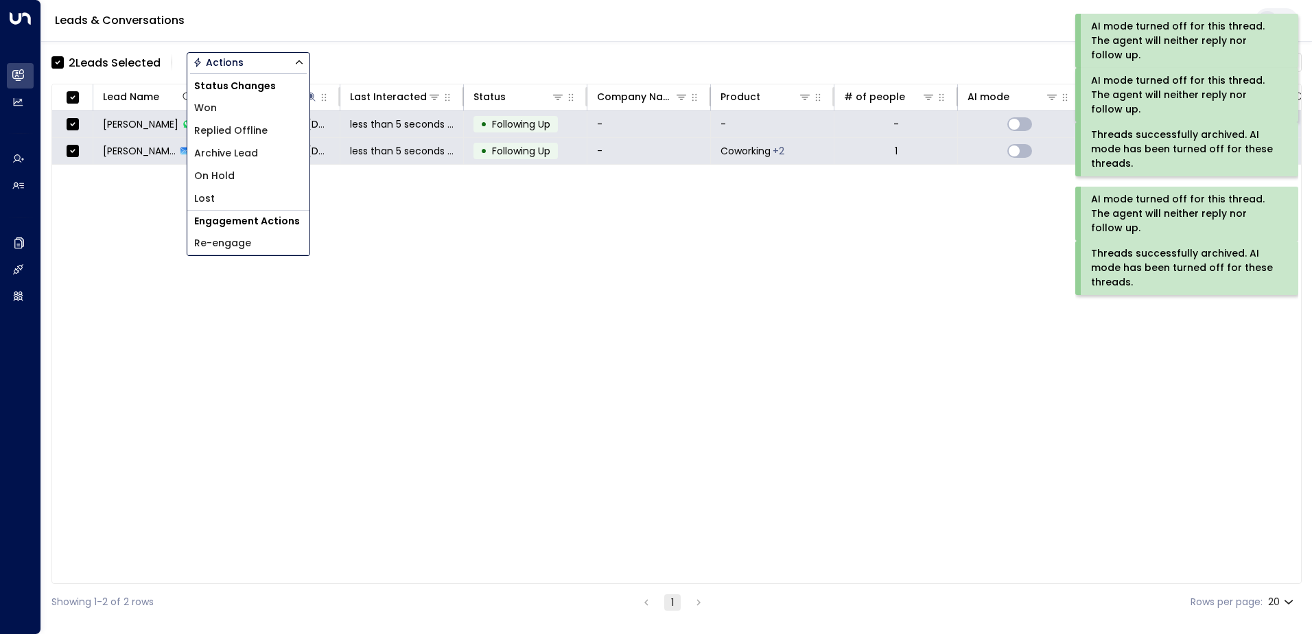
click at [233, 150] on span "Archive Lead" at bounding box center [226, 153] width 64 height 14
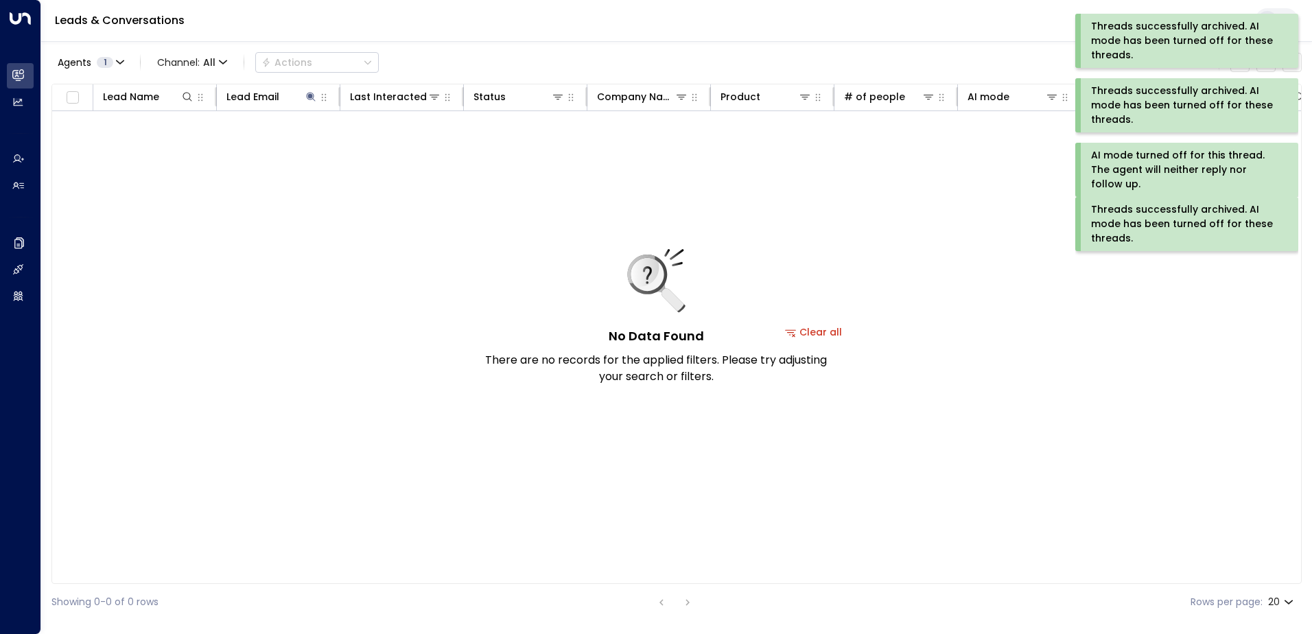
click at [1109, 224] on div "Threads successfully archived. AI mode has been turned off for these threads." at bounding box center [1185, 223] width 189 height 43
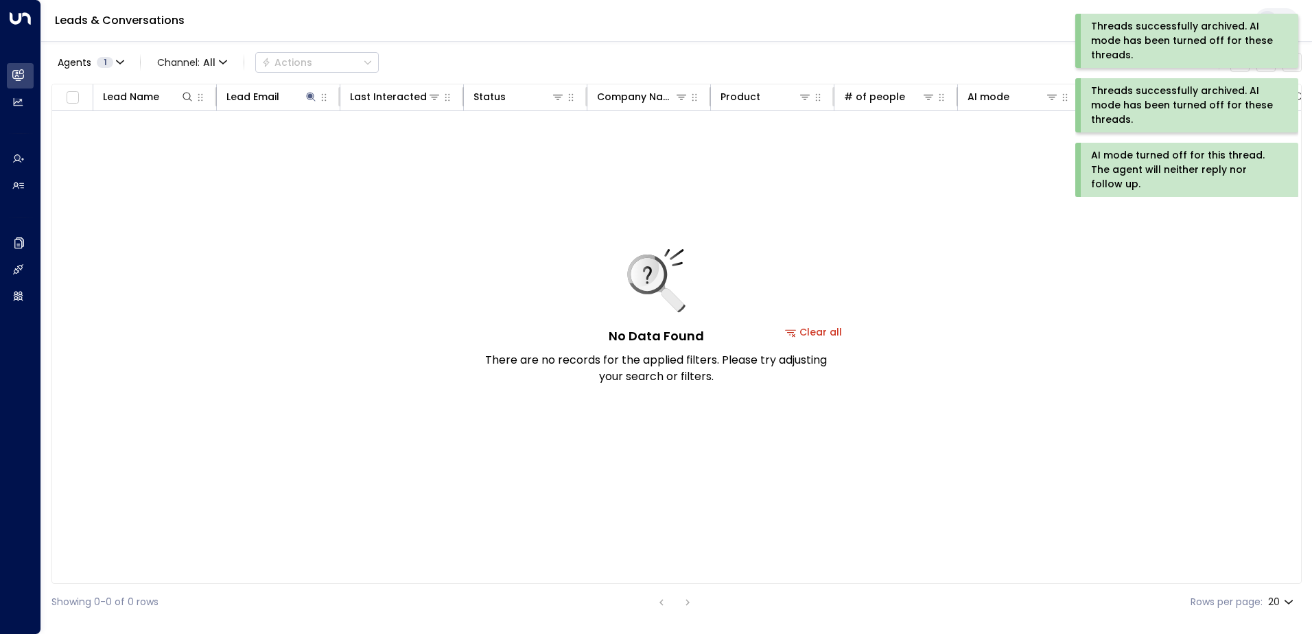
click at [1114, 156] on div "AI mode turned off for this thread. The agent will neither reply nor follow up." at bounding box center [1185, 169] width 189 height 43
click at [1121, 108] on div "Threads successfully archived. AI mode has been turned off for these threads." at bounding box center [1185, 105] width 189 height 43
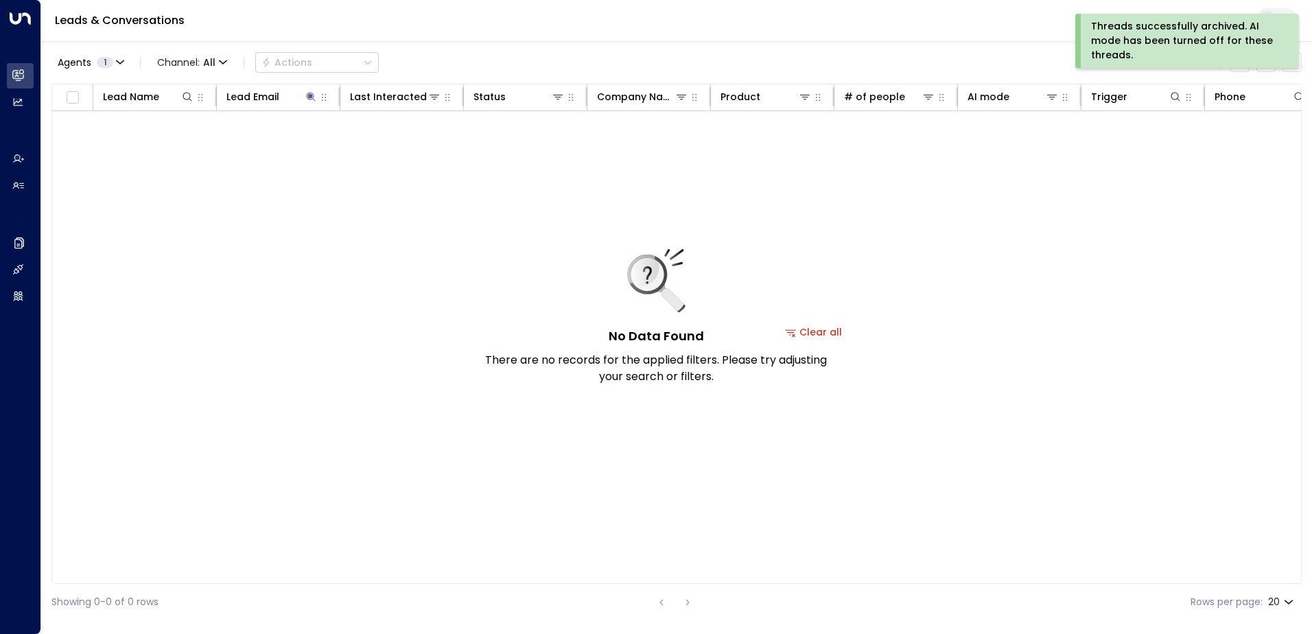
click at [1101, 44] on div "Threads successfully archived. AI mode has been turned off for these threads." at bounding box center [1185, 40] width 189 height 43
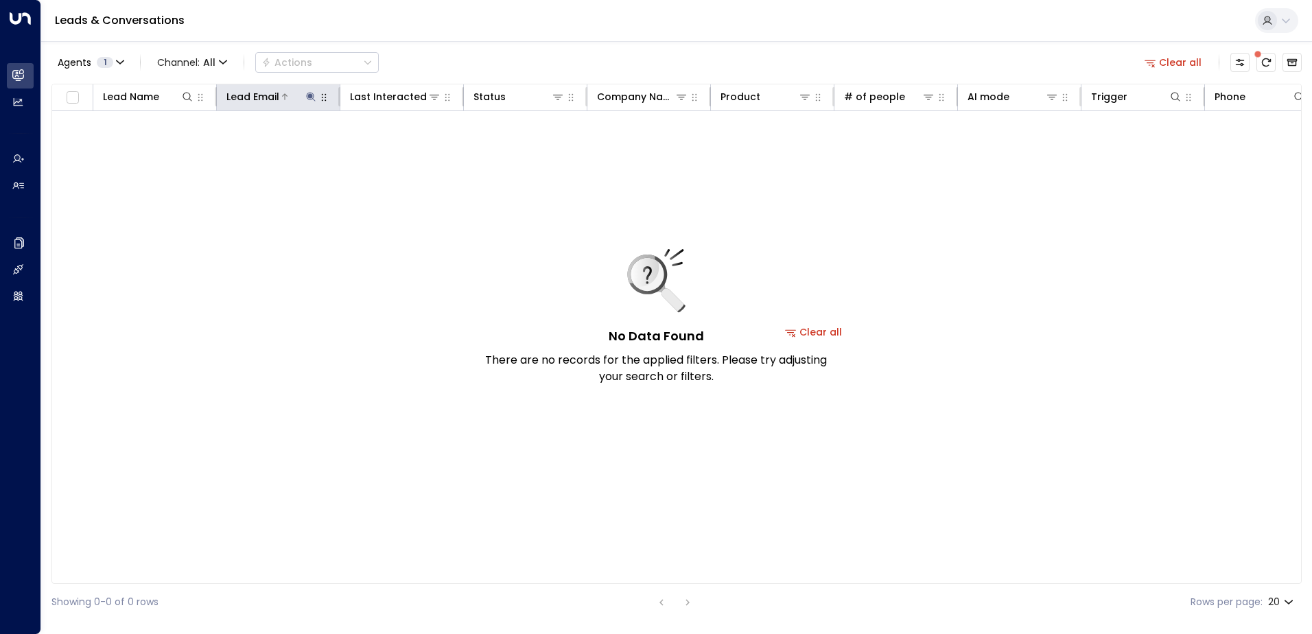
click at [310, 97] on icon at bounding box center [310, 96] width 9 height 9
click at [398, 144] on icon "button" at bounding box center [397, 146] width 9 height 9
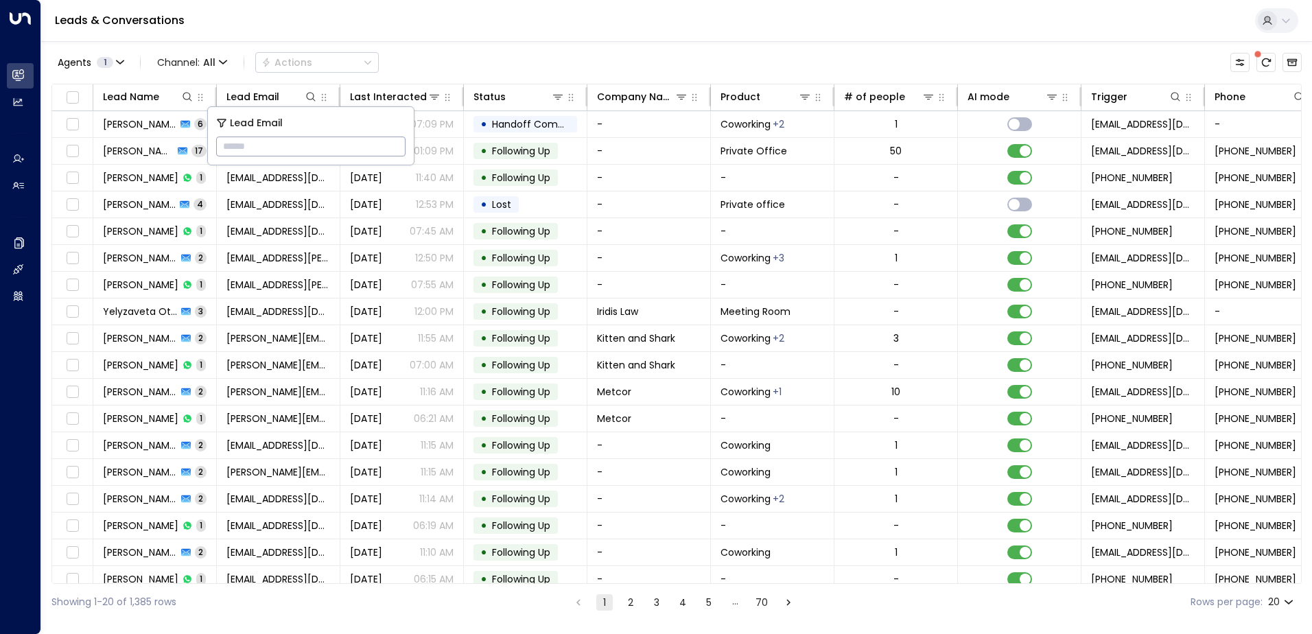
type input "**********"
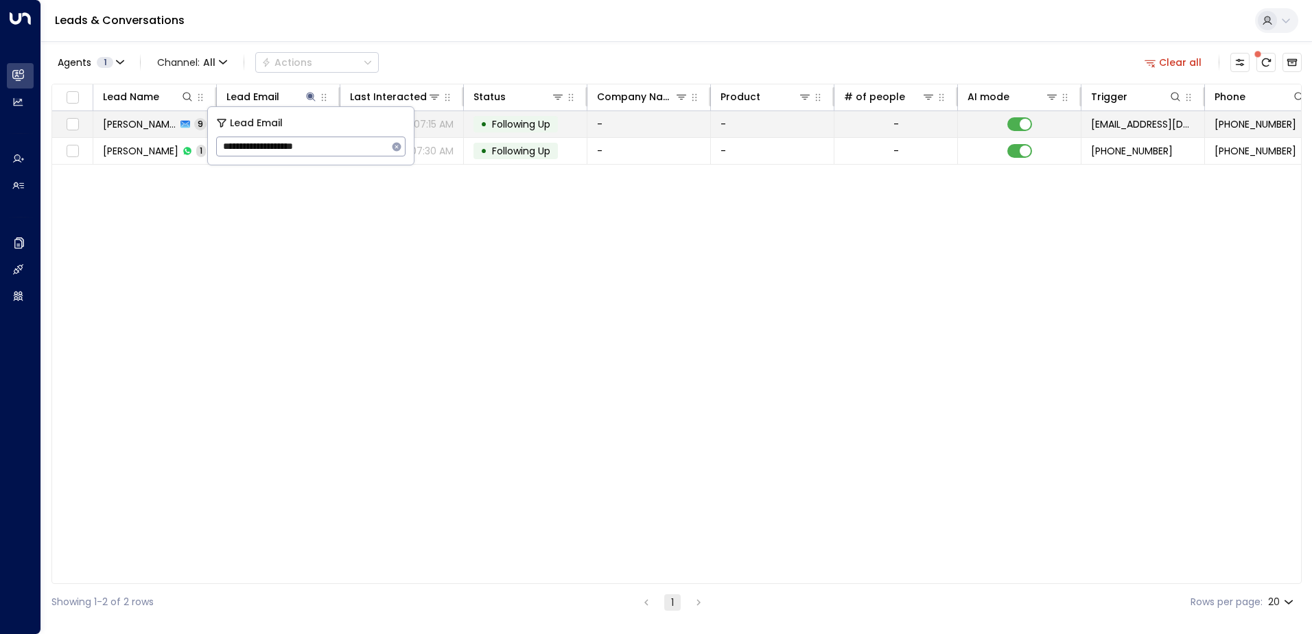
click at [521, 125] on span "Following Up" at bounding box center [521, 124] width 58 height 14
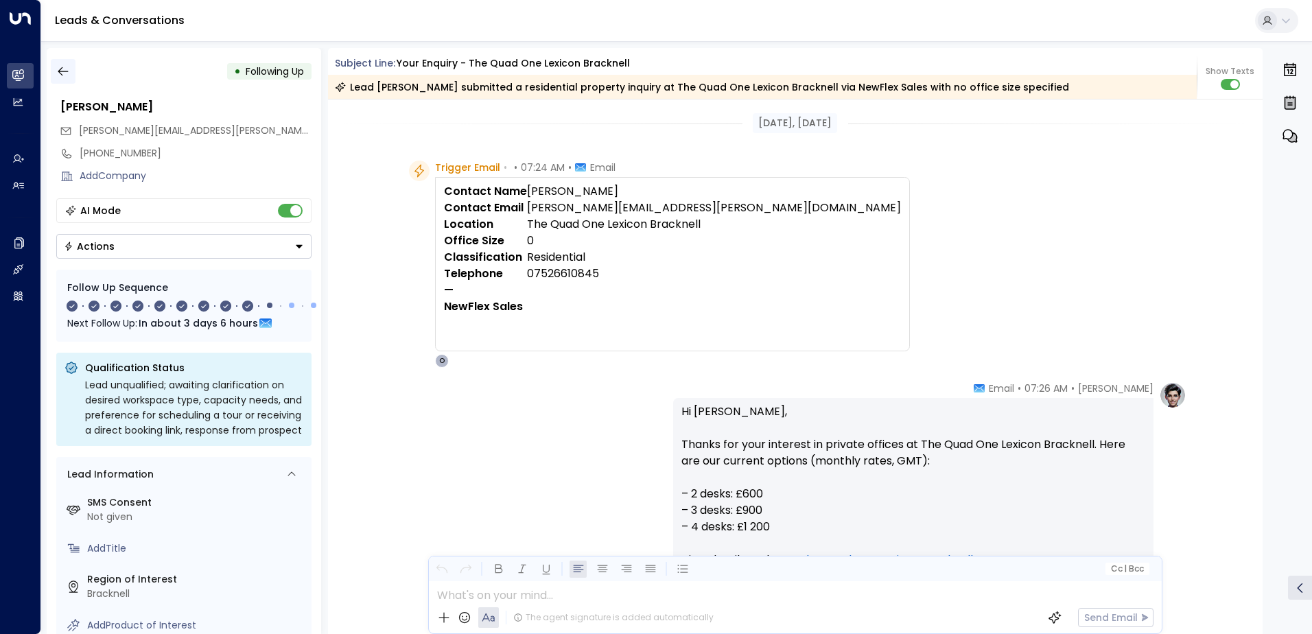
click at [62, 71] on icon "button" at bounding box center [63, 72] width 14 height 14
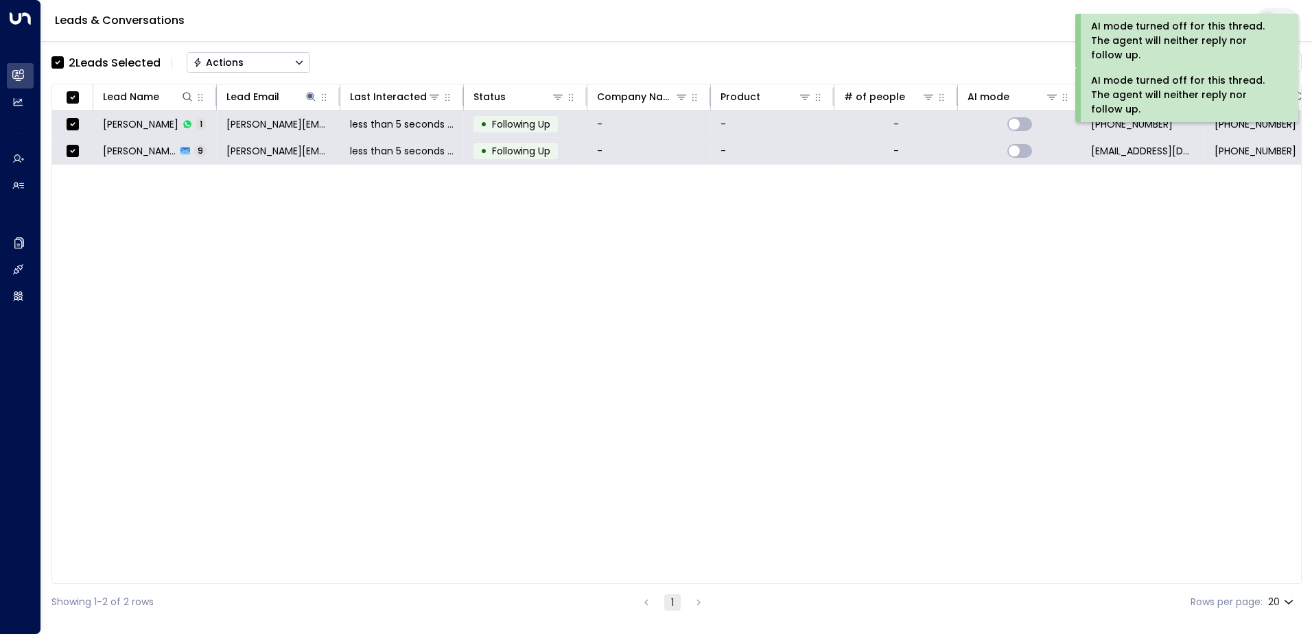
click at [216, 57] on div "Actions" at bounding box center [218, 62] width 51 height 12
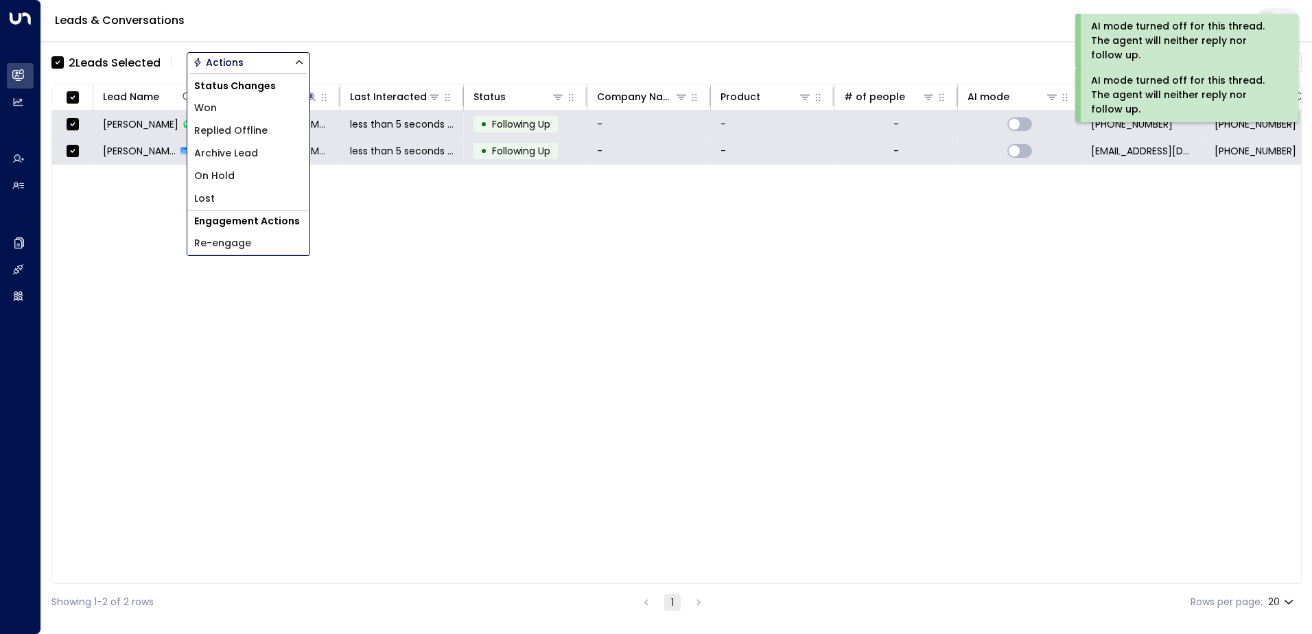
click at [229, 153] on span "Archive Lead" at bounding box center [226, 153] width 64 height 14
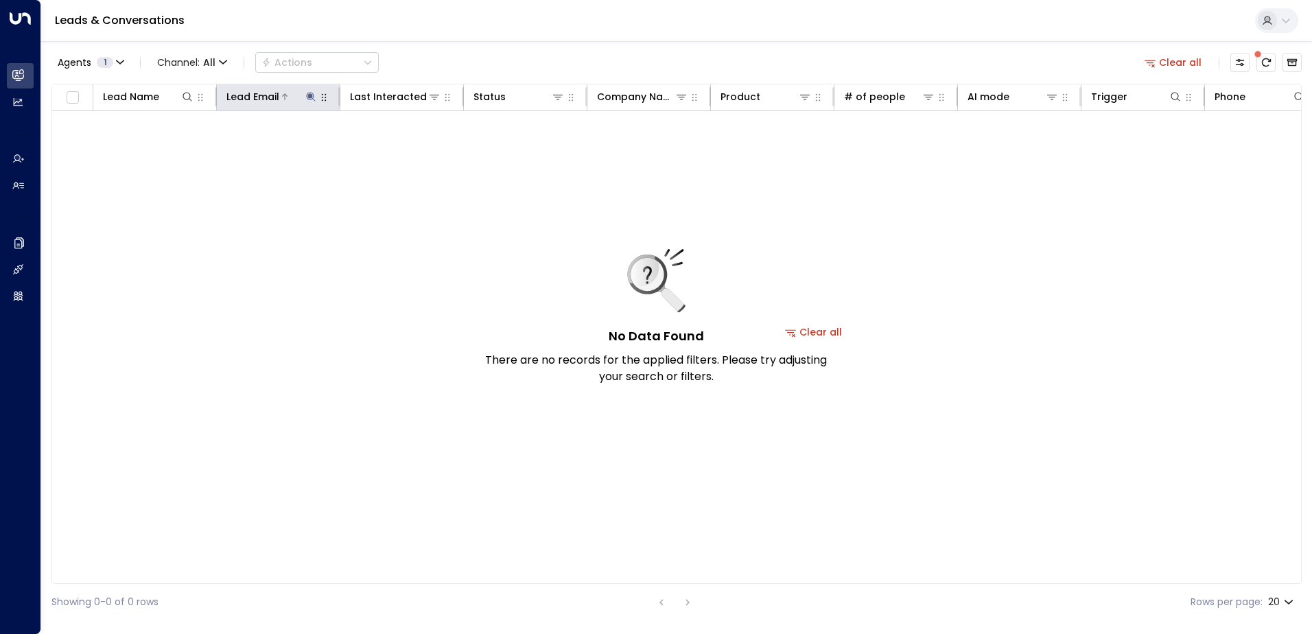
click at [306, 96] on icon at bounding box center [310, 96] width 11 height 11
click at [398, 144] on icon "button" at bounding box center [397, 146] width 9 height 9
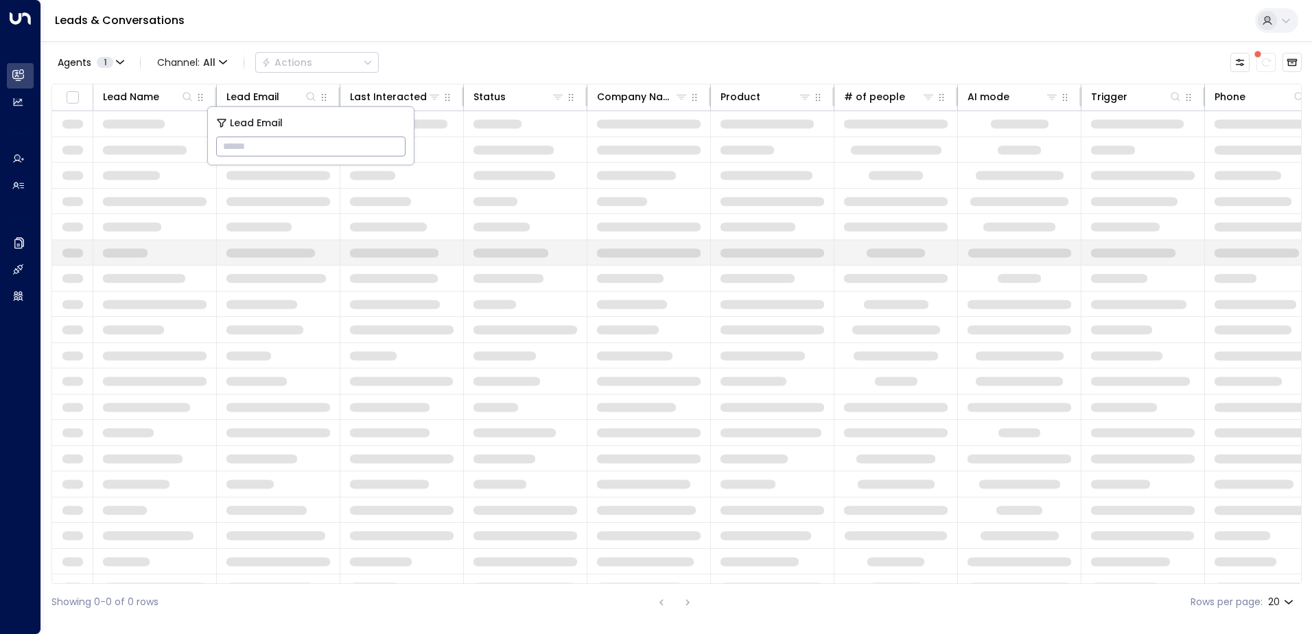
type input "**********"
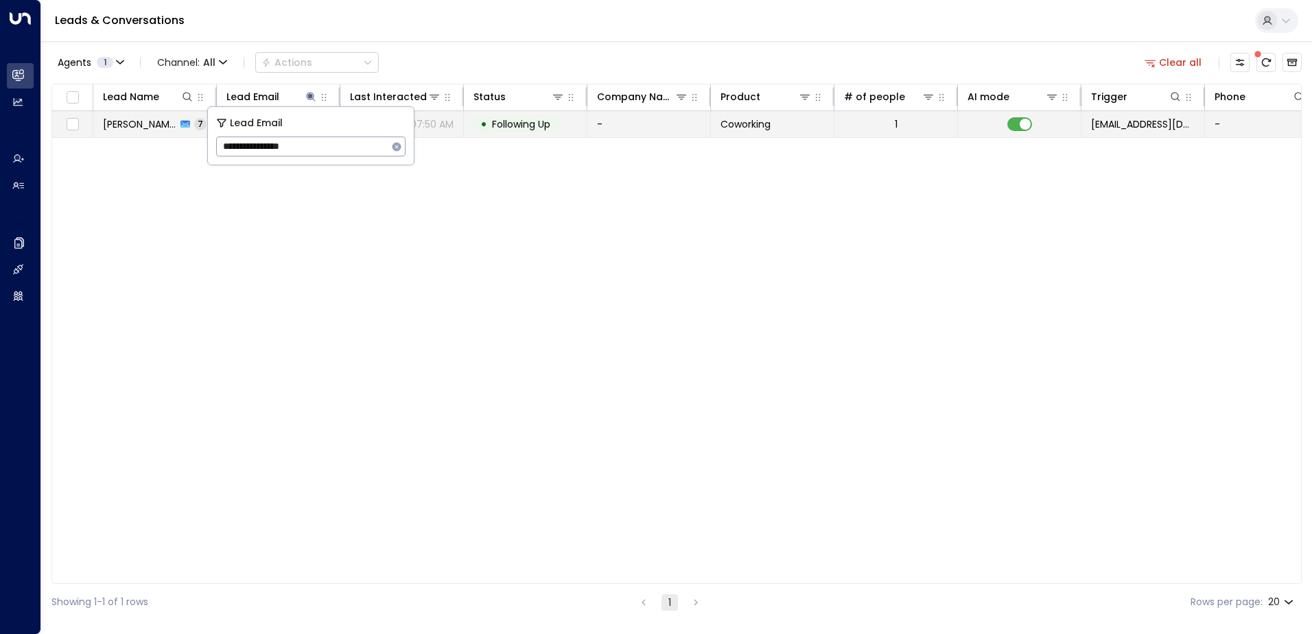
click at [513, 127] on span "Following Up" at bounding box center [521, 124] width 58 height 14
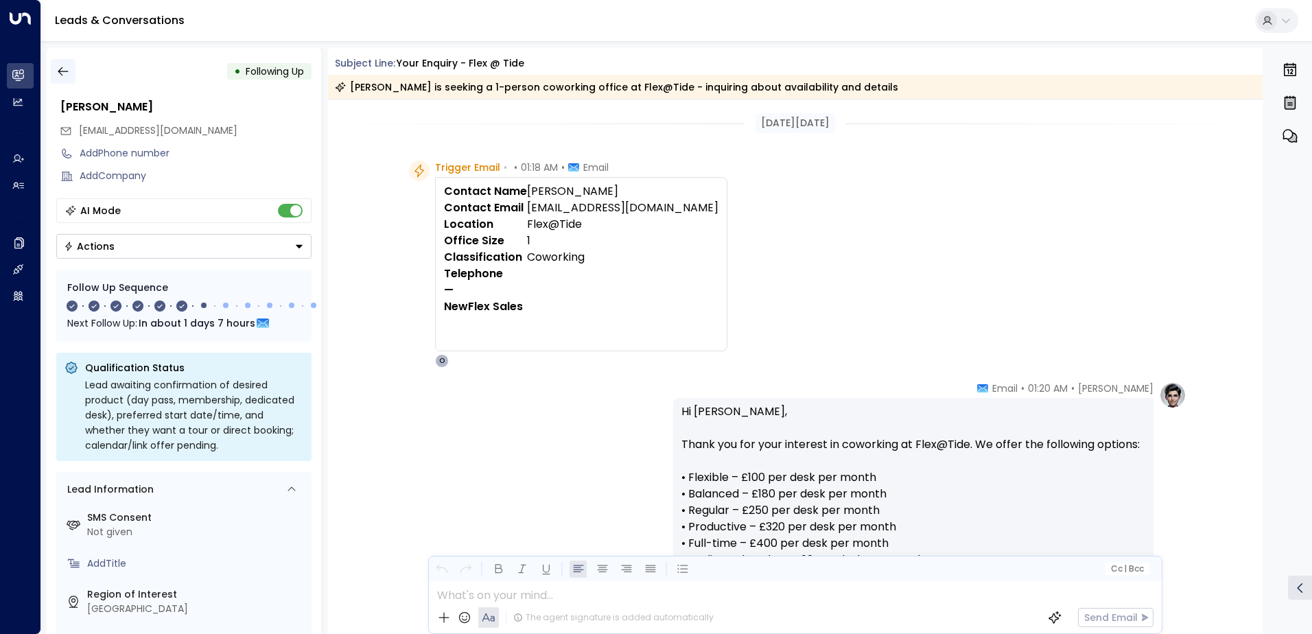
click at [66, 68] on icon "button" at bounding box center [63, 72] width 14 height 14
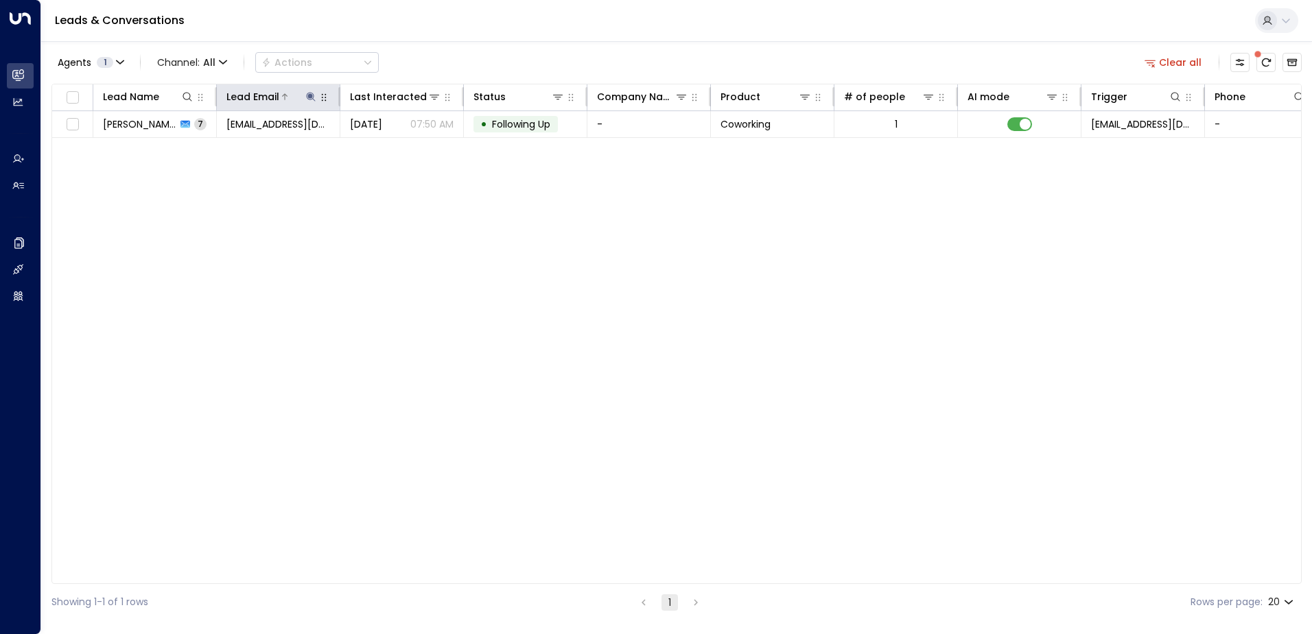
click at [308, 94] on icon at bounding box center [310, 96] width 11 height 11
click at [402, 143] on icon "button" at bounding box center [396, 146] width 11 height 11
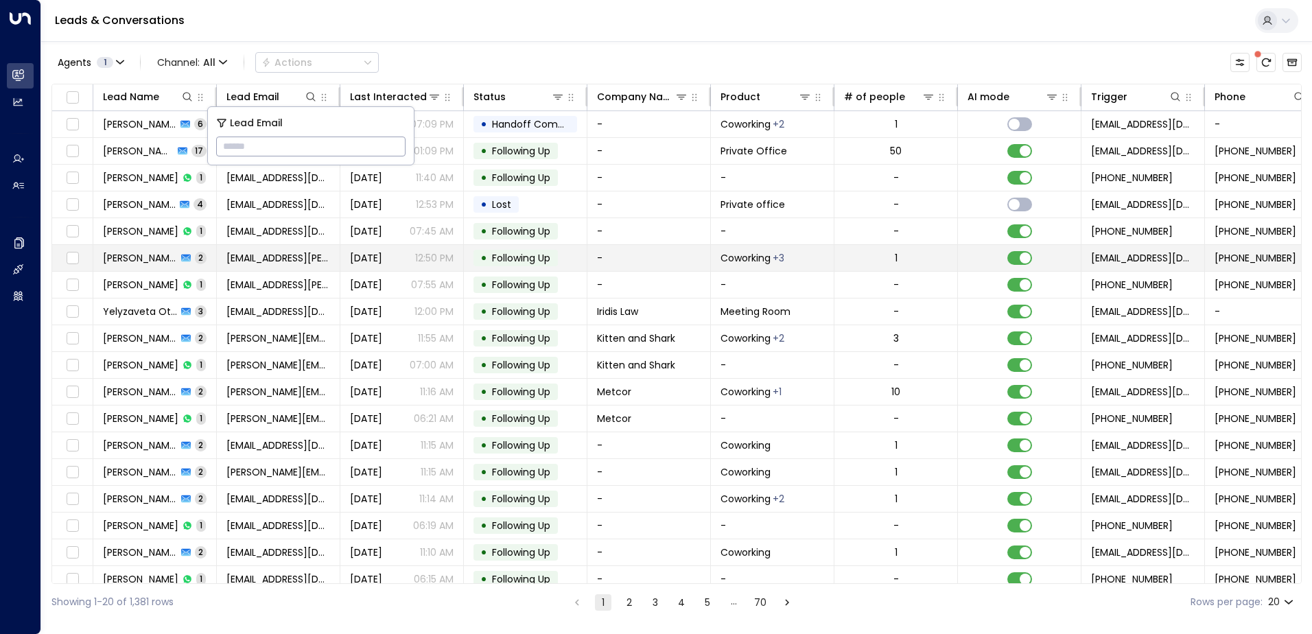
type input "**********"
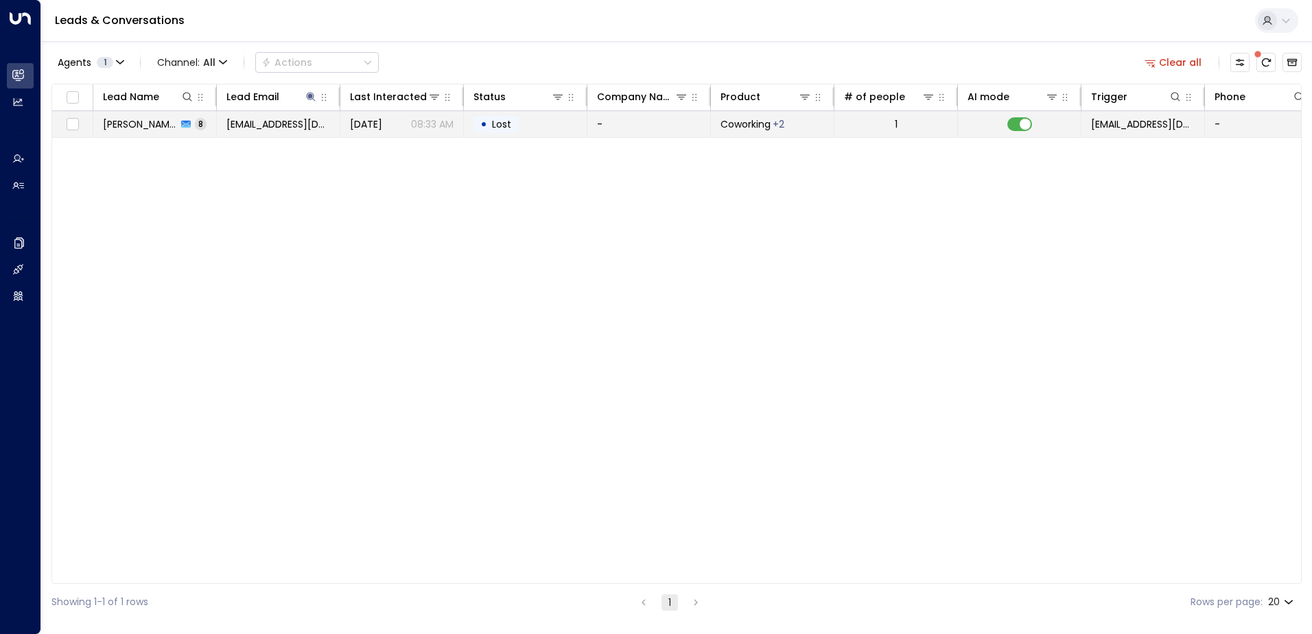
click at [526, 126] on td "• Lost" at bounding box center [526, 124] width 124 height 26
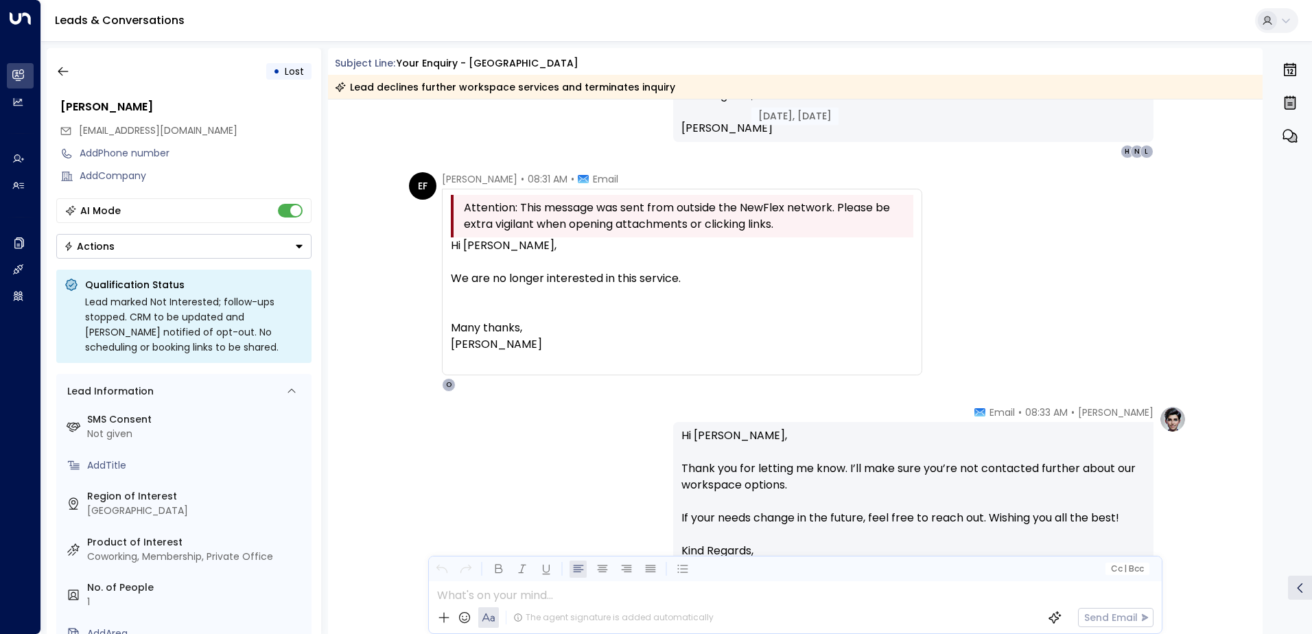
scroll to position [3384, 0]
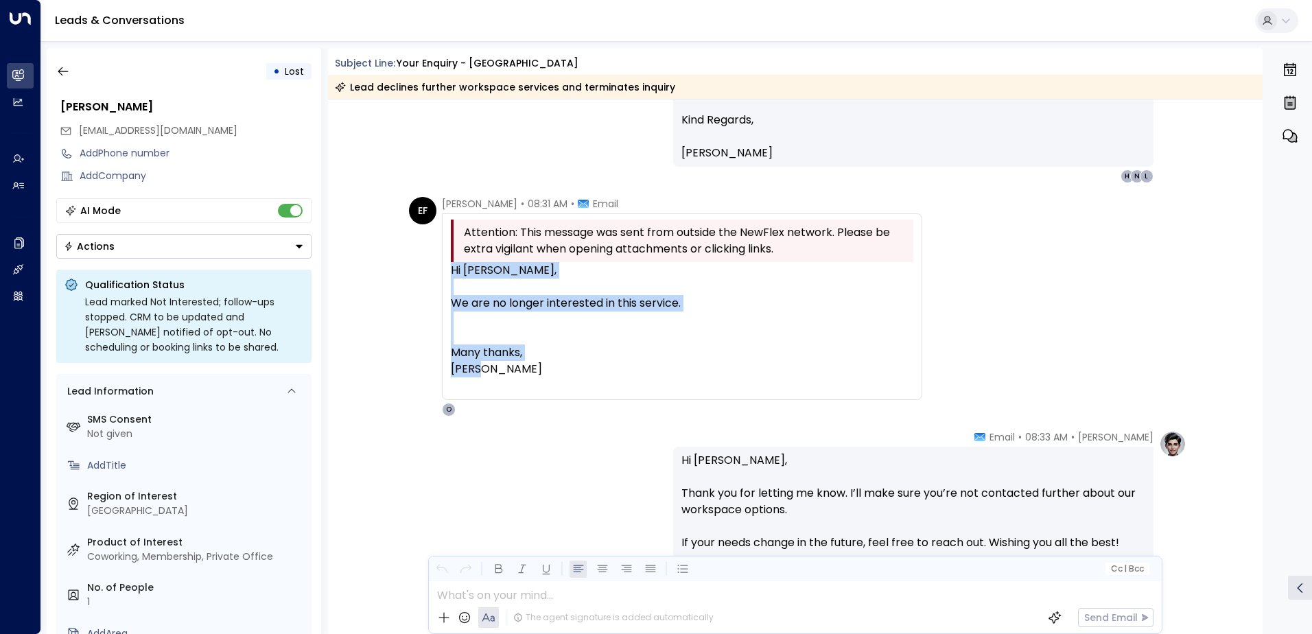
drag, startPoint x: 507, startPoint y: 362, endPoint x: 443, endPoint y: 268, distance: 113.7
click at [443, 268] on div "Attention: This message was sent from outside the NewFlex network. Please be ex…" at bounding box center [682, 306] width 480 height 187
drag, startPoint x: 443, startPoint y: 268, endPoint x: 459, endPoint y: 269, distance: 15.8
copy div "Hi [PERSON_NAME], We are no longer interested in this service. Many thanks, [PE…"
click at [67, 73] on icon "button" at bounding box center [63, 72] width 14 height 14
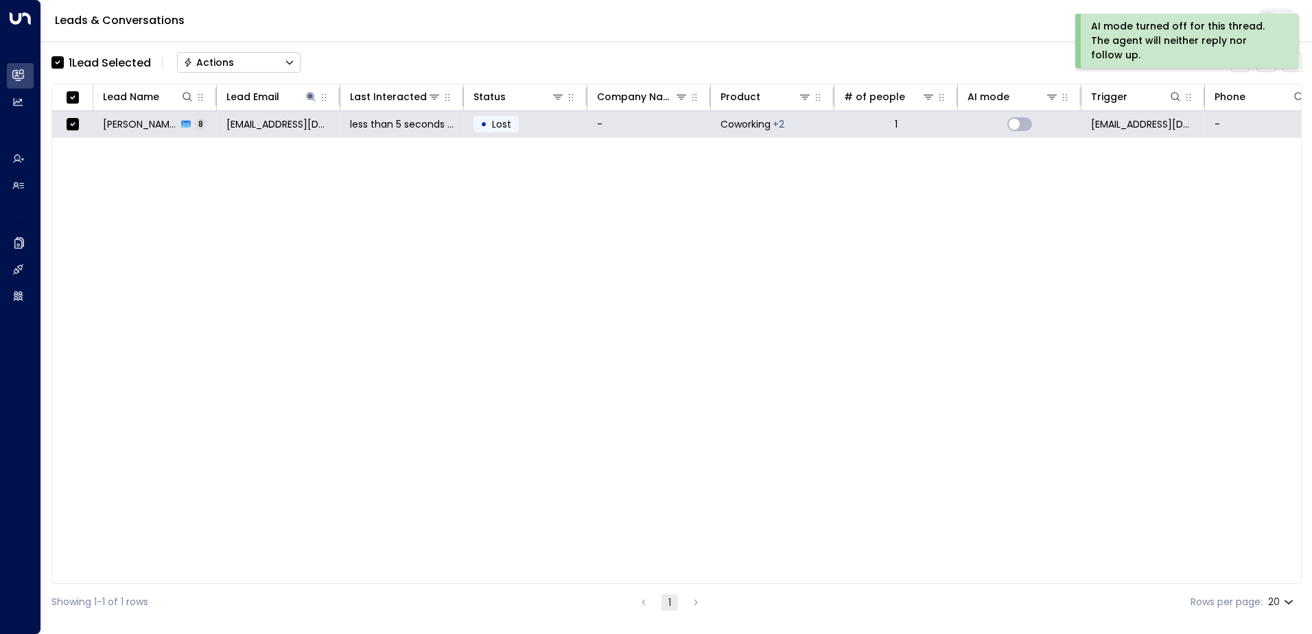
click at [241, 67] on button "Actions" at bounding box center [239, 62] width 124 height 21
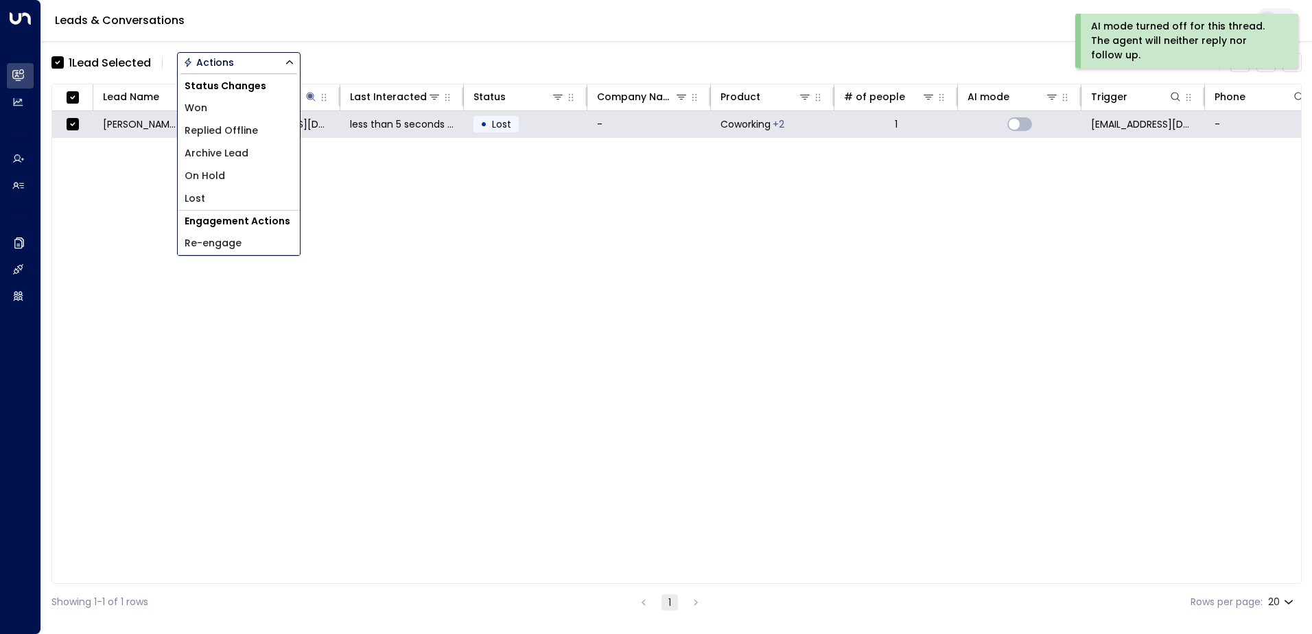
click at [243, 159] on span "Archive Lead" at bounding box center [217, 153] width 64 height 14
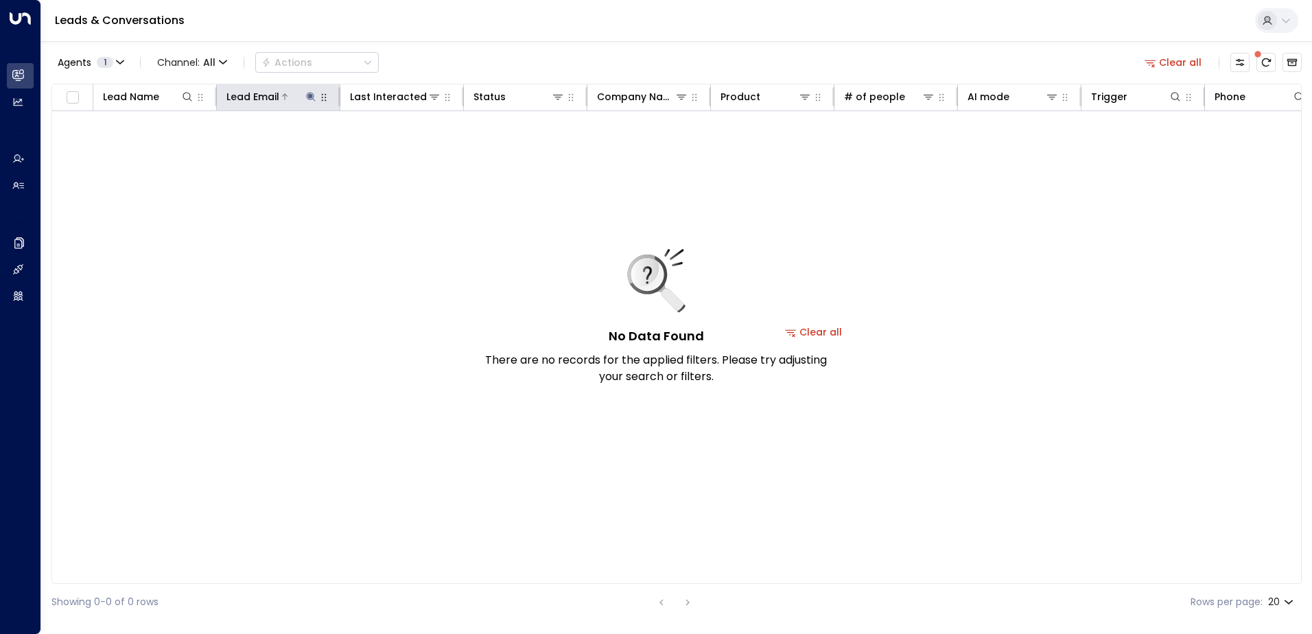
click at [307, 95] on icon at bounding box center [310, 96] width 11 height 11
click at [397, 142] on icon "button" at bounding box center [397, 146] width 9 height 9
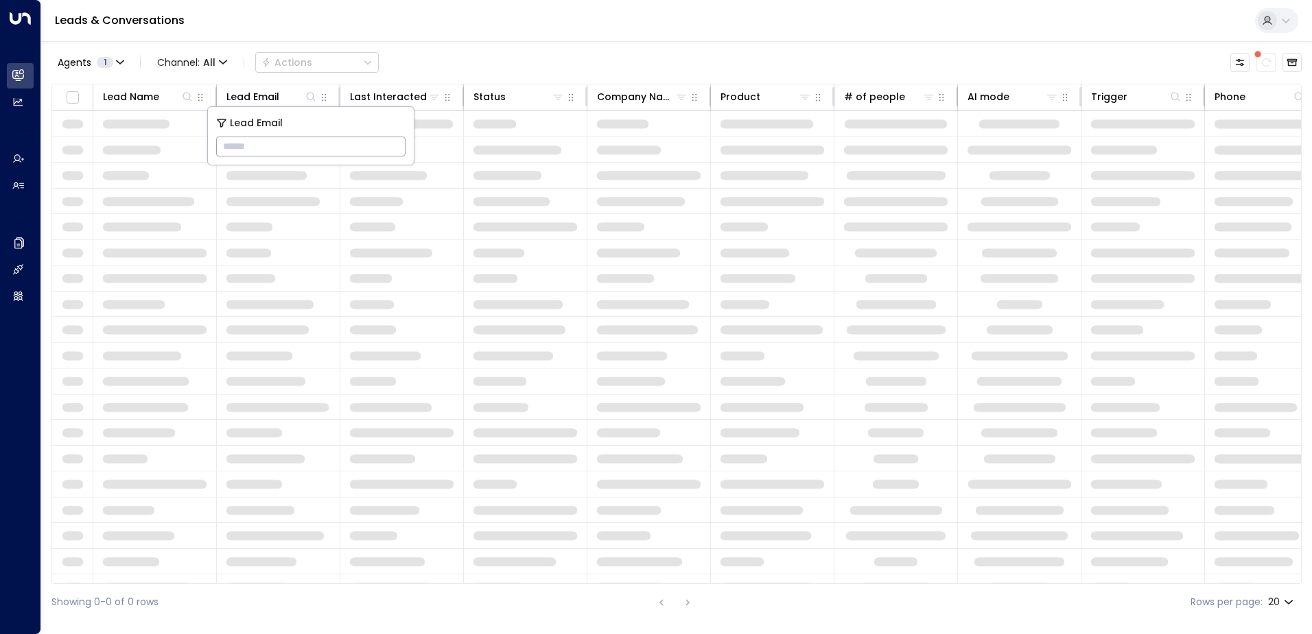
type input "**********"
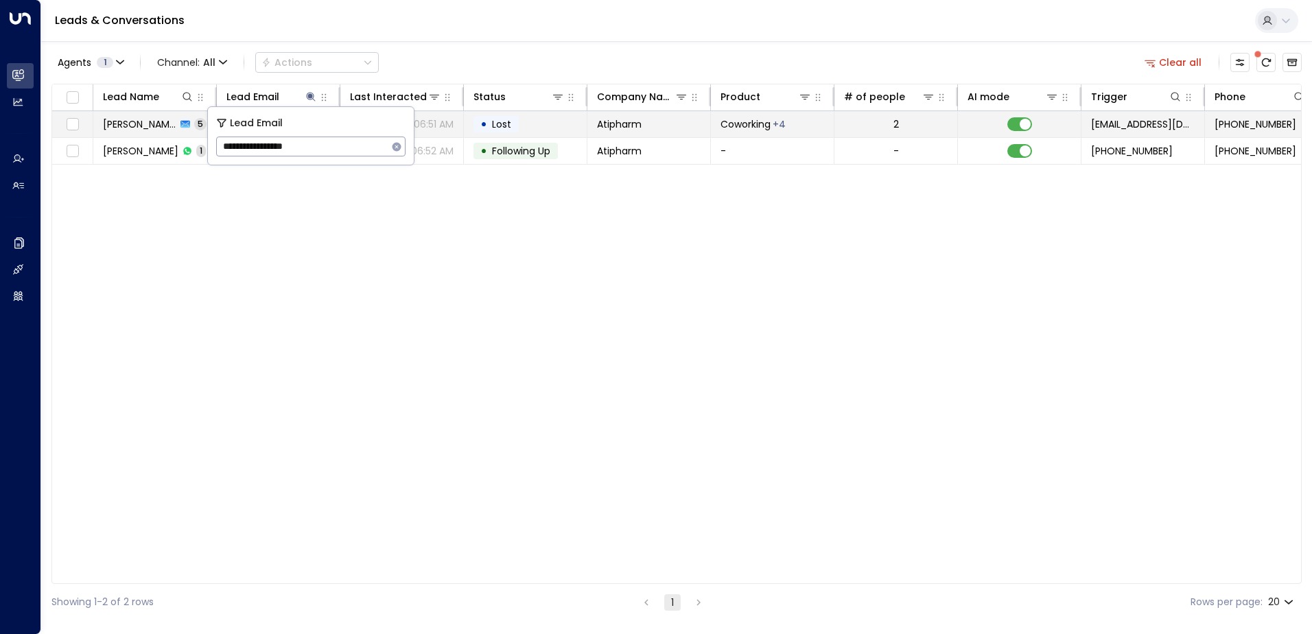
click at [533, 124] on td "• Lost" at bounding box center [526, 124] width 124 height 26
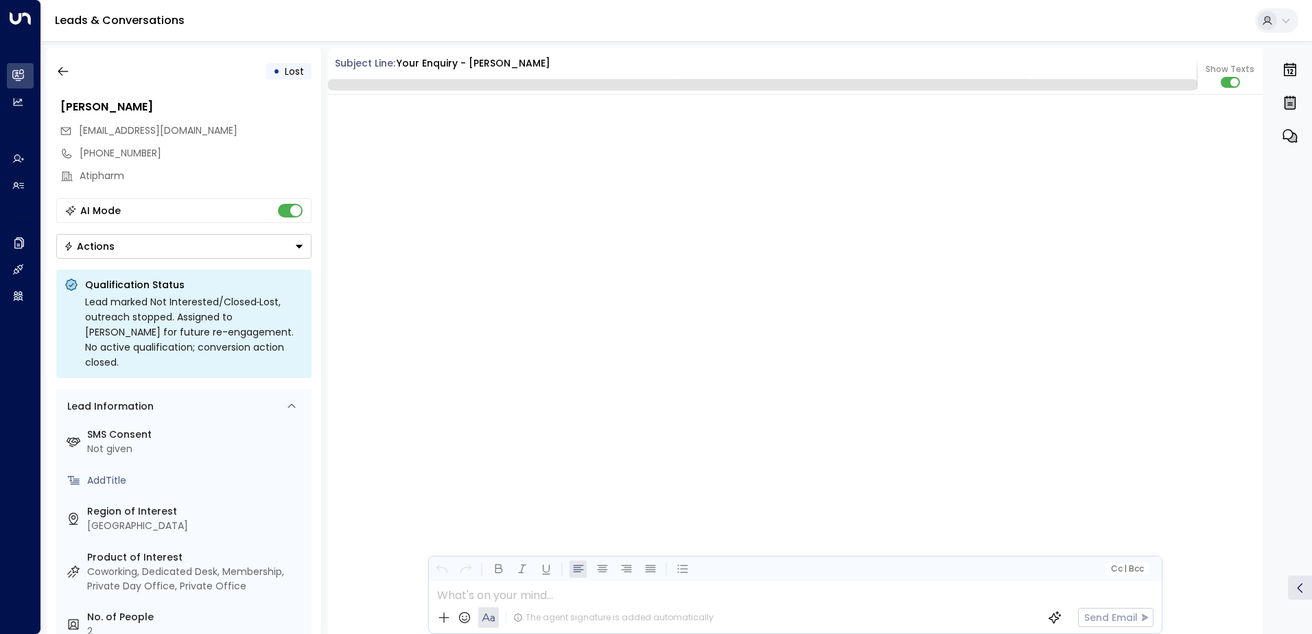
scroll to position [1408, 0]
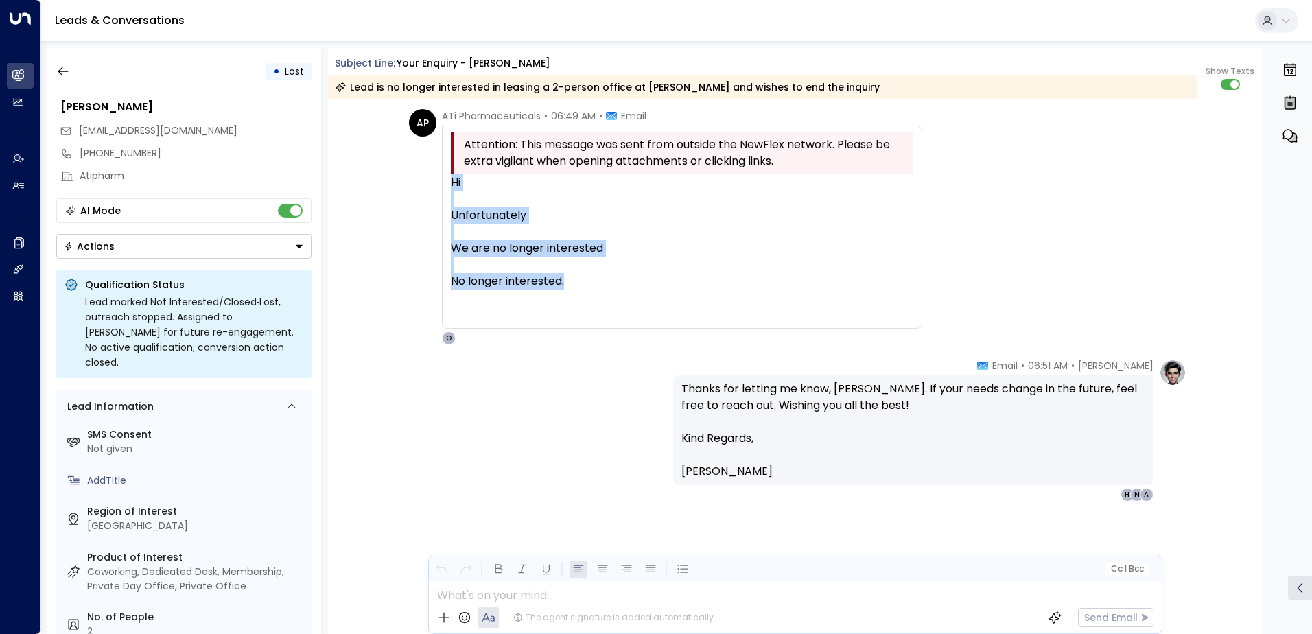
drag, startPoint x: 589, startPoint y: 287, endPoint x: 440, endPoint y: 183, distance: 181.5
click at [442, 183] on div "Attention: This message was sent from outside the NewFlex network. Please be ex…" at bounding box center [682, 227] width 480 height 203
drag, startPoint x: 440, startPoint y: 183, endPoint x: 480, endPoint y: 200, distance: 43.7
copy div "Hi Unfortunately We are no longer interested No longer interested."
click at [65, 76] on icon "button" at bounding box center [63, 72] width 14 height 14
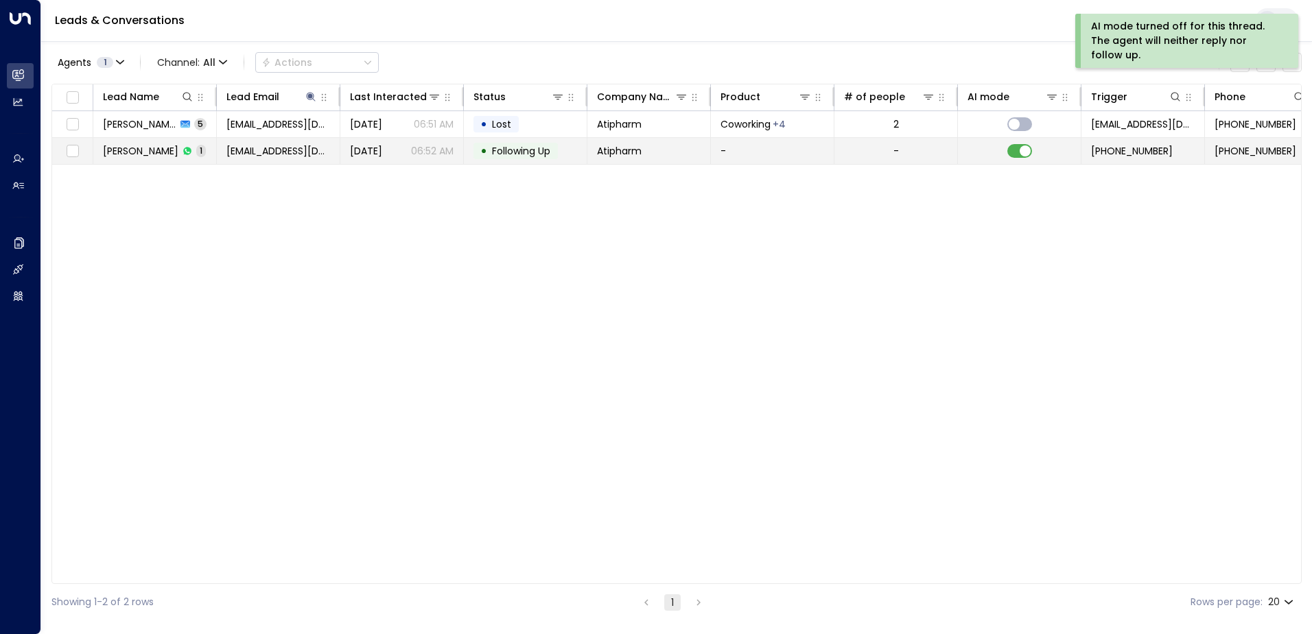
click at [1023, 142] on td at bounding box center [1020, 151] width 124 height 26
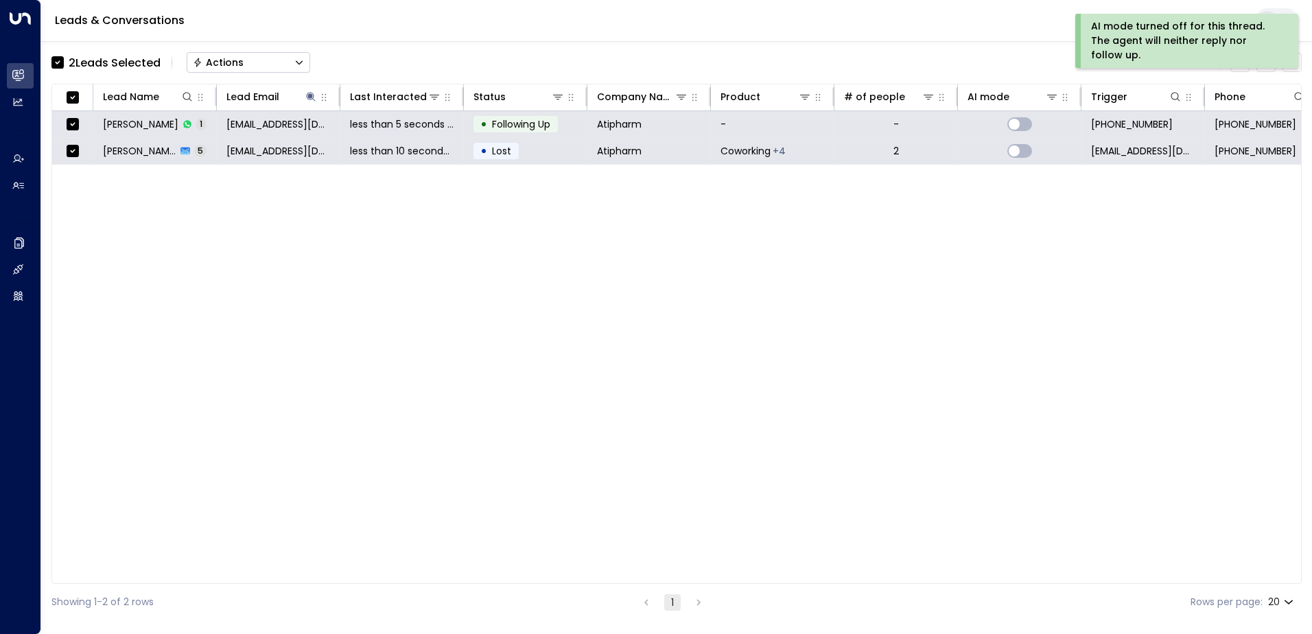
click at [228, 62] on div "Actions" at bounding box center [218, 62] width 51 height 12
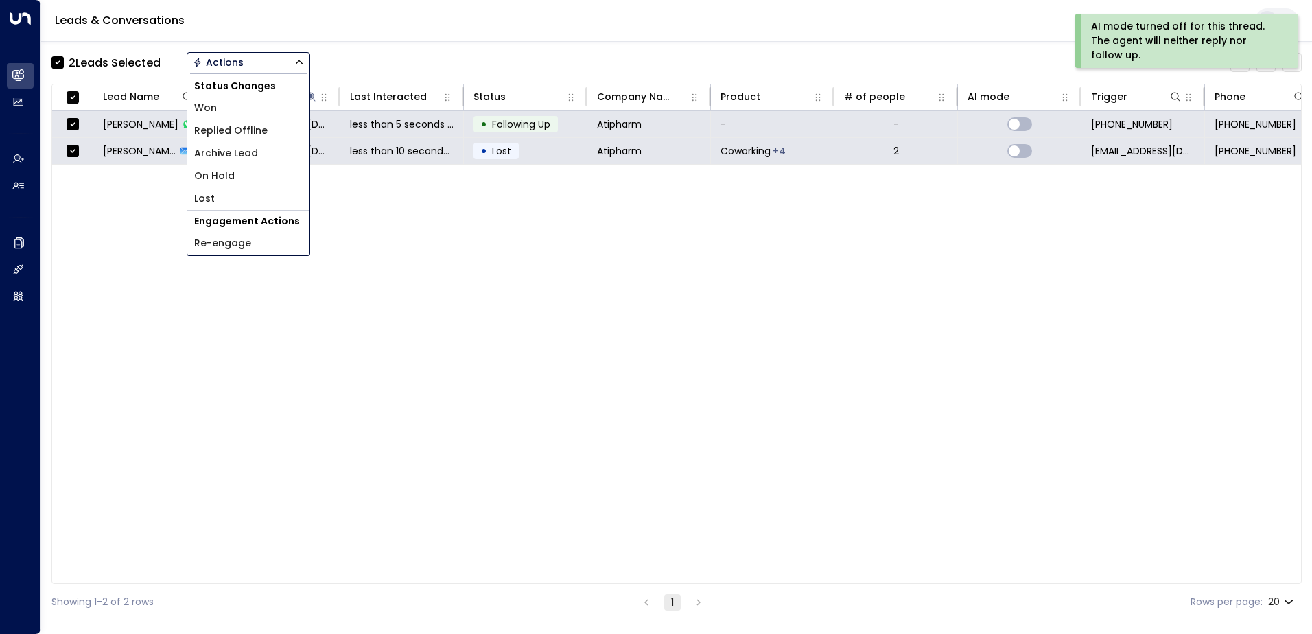
click at [232, 153] on span "Archive Lead" at bounding box center [226, 153] width 64 height 14
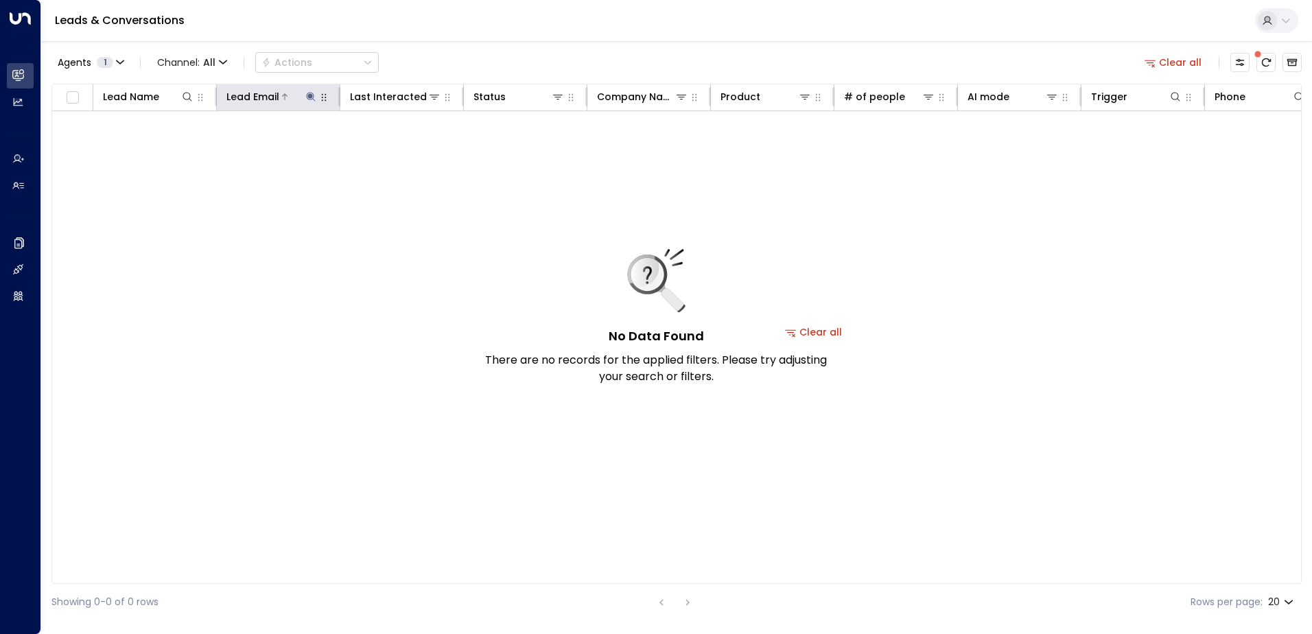
click at [314, 94] on icon at bounding box center [310, 96] width 11 height 11
drag, startPoint x: 395, startPoint y: 152, endPoint x: 380, endPoint y: 150, distance: 15.2
click at [395, 151] on icon "button" at bounding box center [396, 146] width 11 height 11
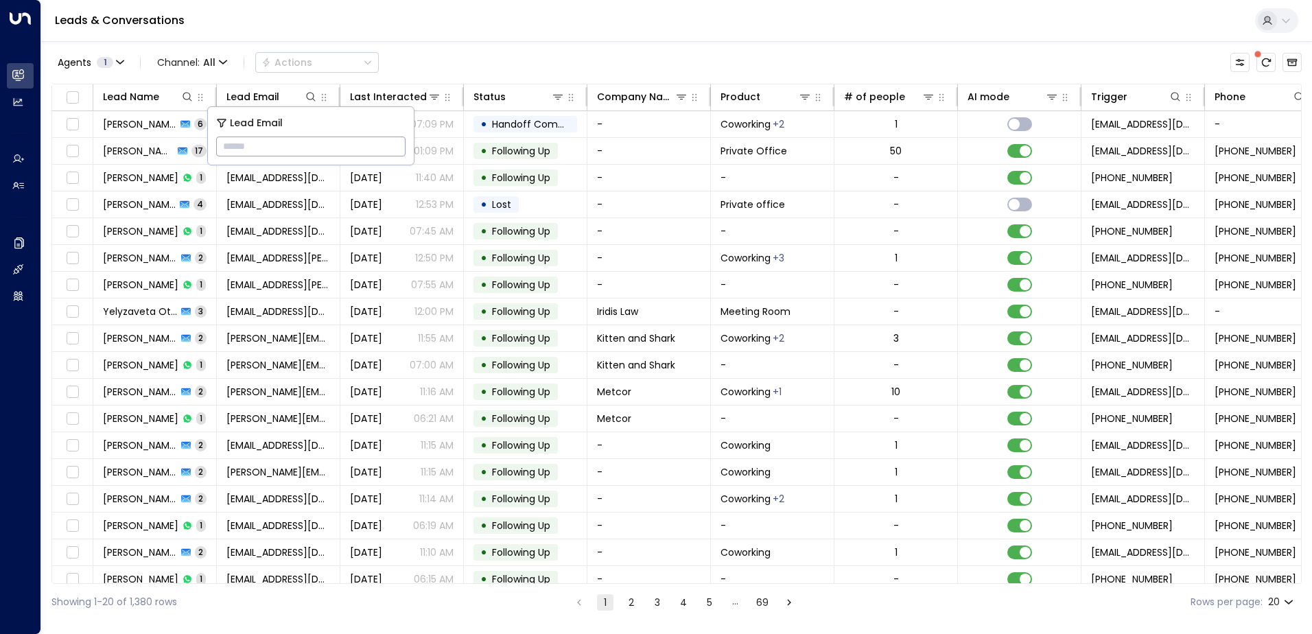
type input "**********"
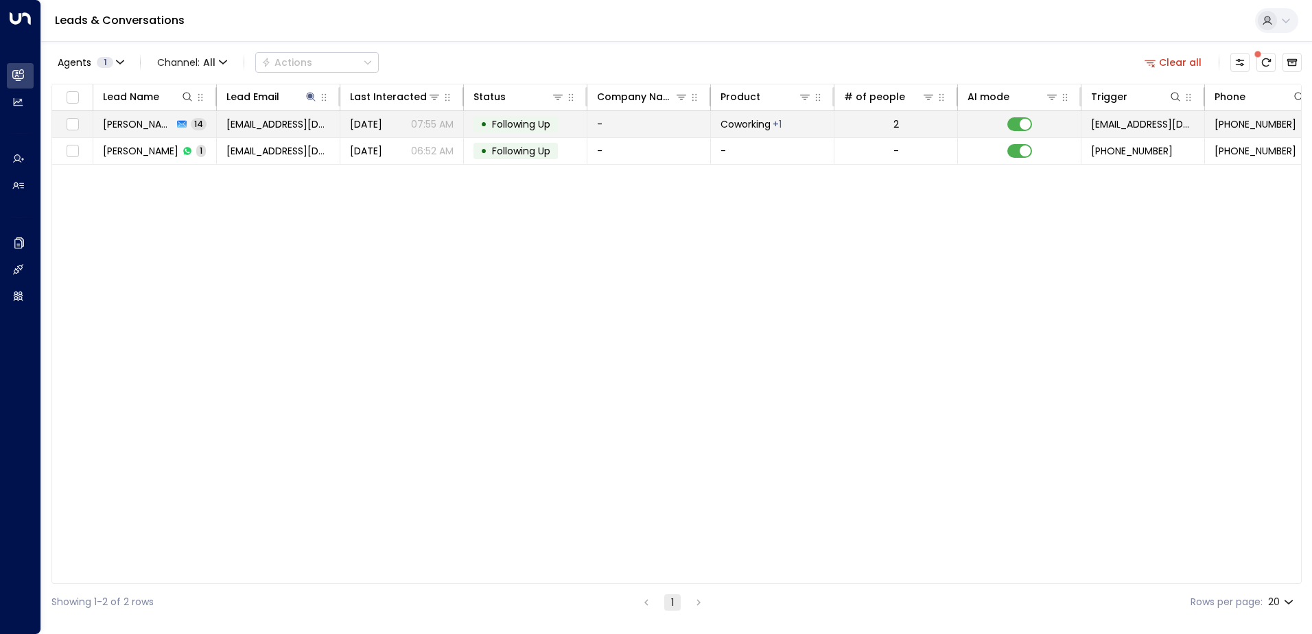
click at [507, 121] on span "Following Up" at bounding box center [521, 124] width 58 height 14
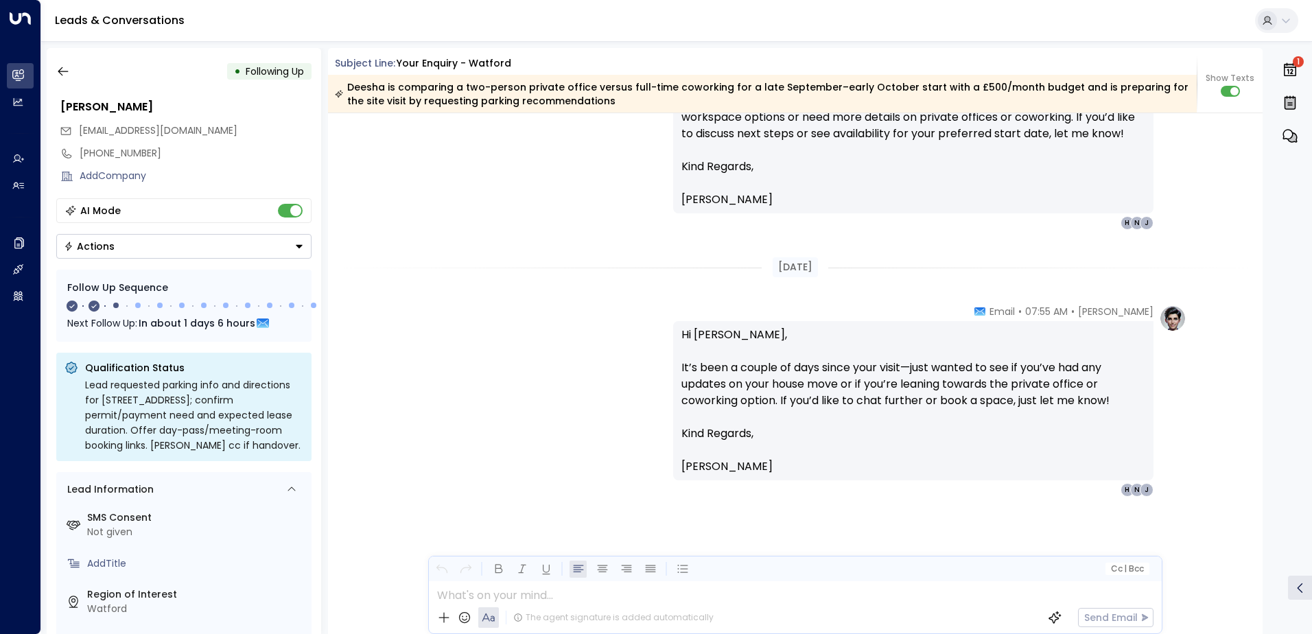
scroll to position [4109, 0]
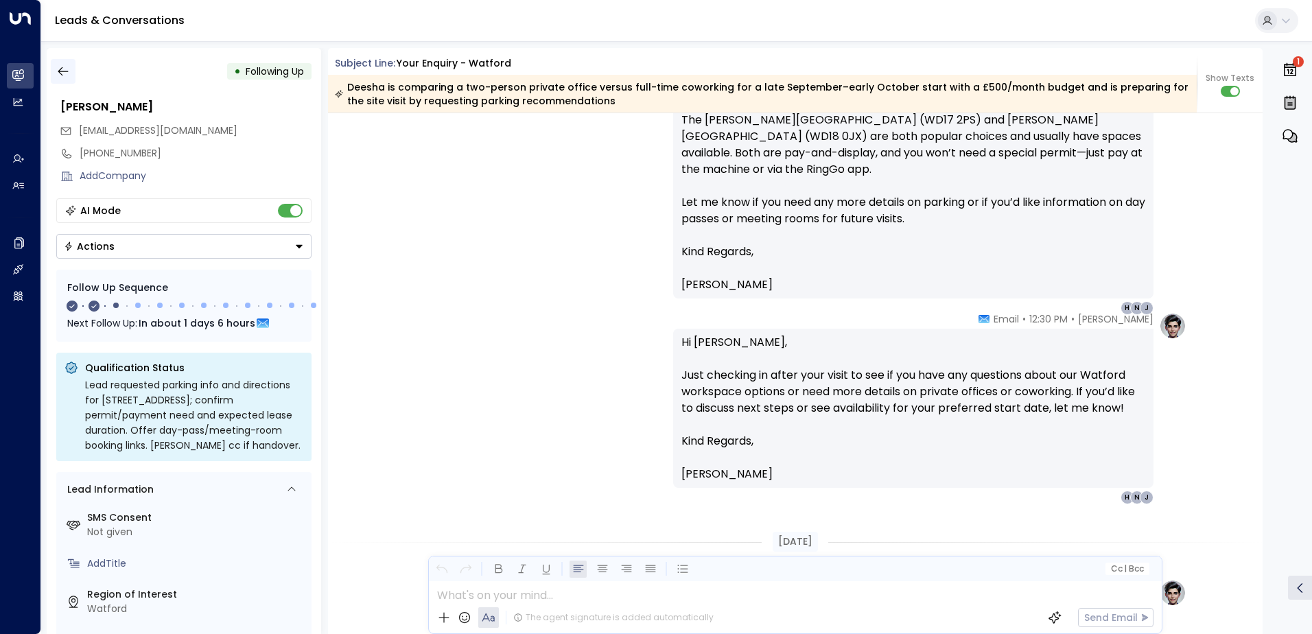
click at [64, 71] on icon "button" at bounding box center [63, 72] width 14 height 14
